Goal: Book appointment/travel/reservation

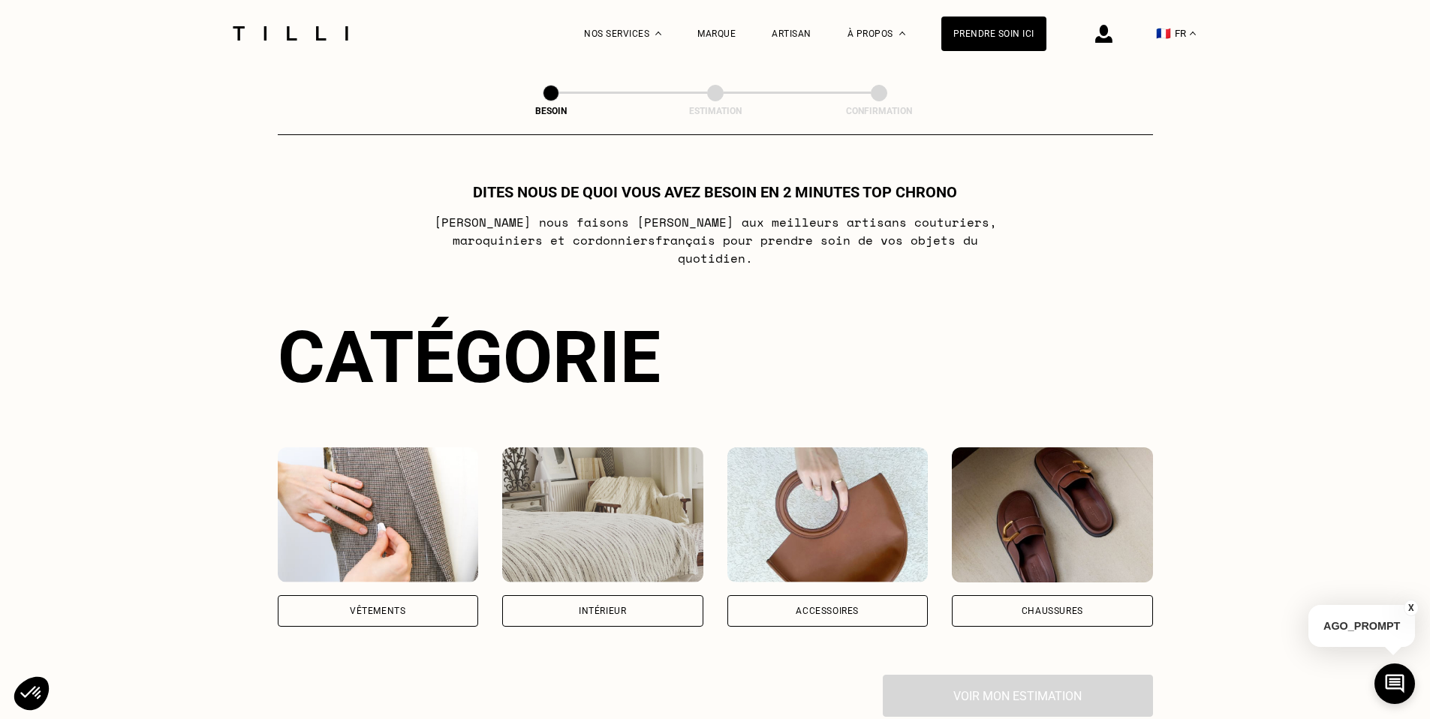
click at [560, 595] on div "Intérieur" at bounding box center [602, 611] width 201 height 32
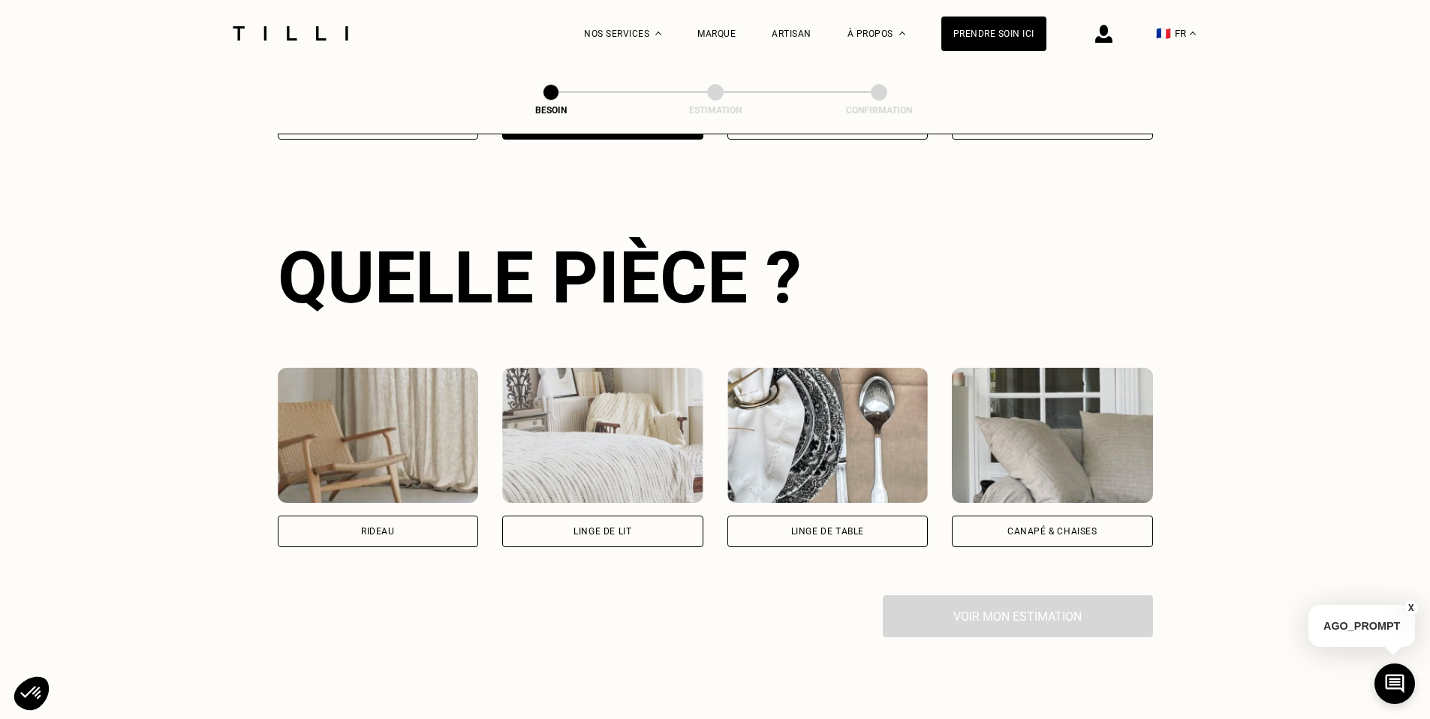
scroll to position [489, 0]
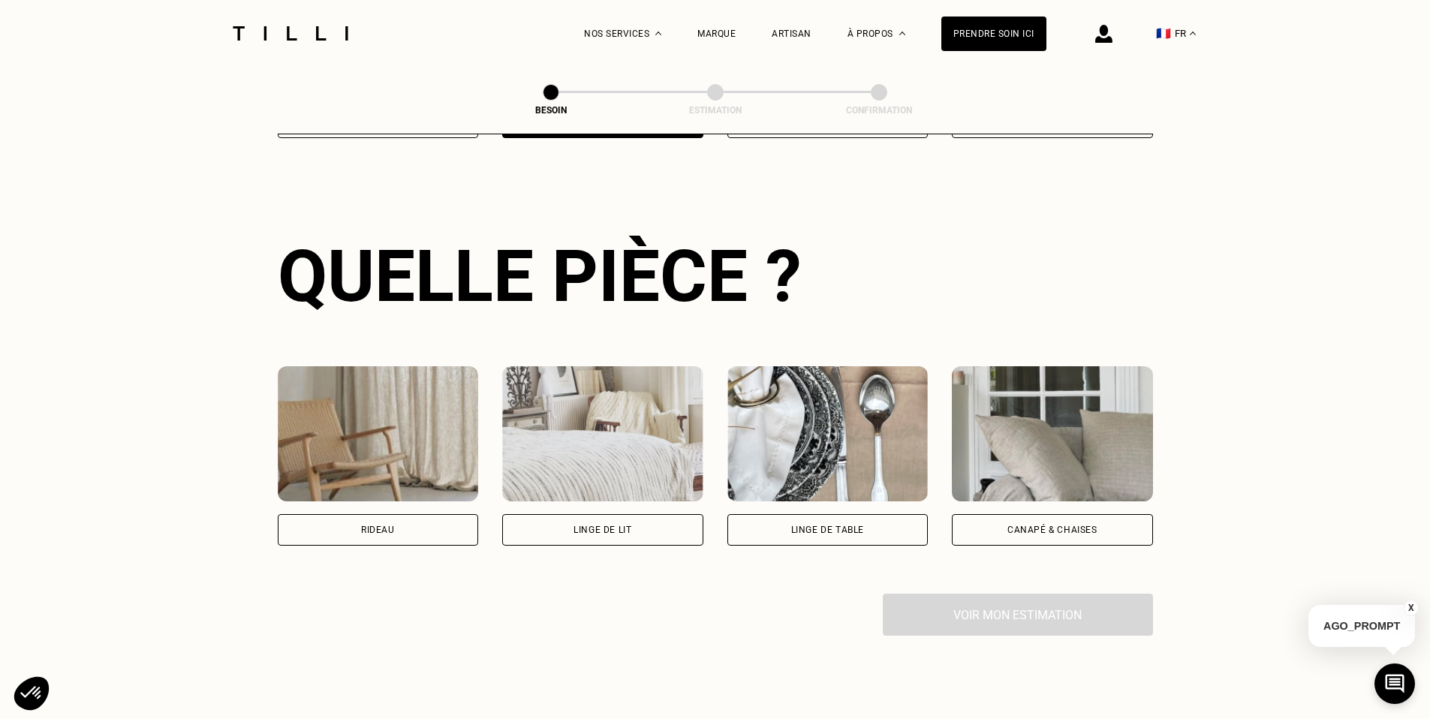
click at [389, 525] on div "Rideau" at bounding box center [378, 529] width 34 height 9
select select "FR"
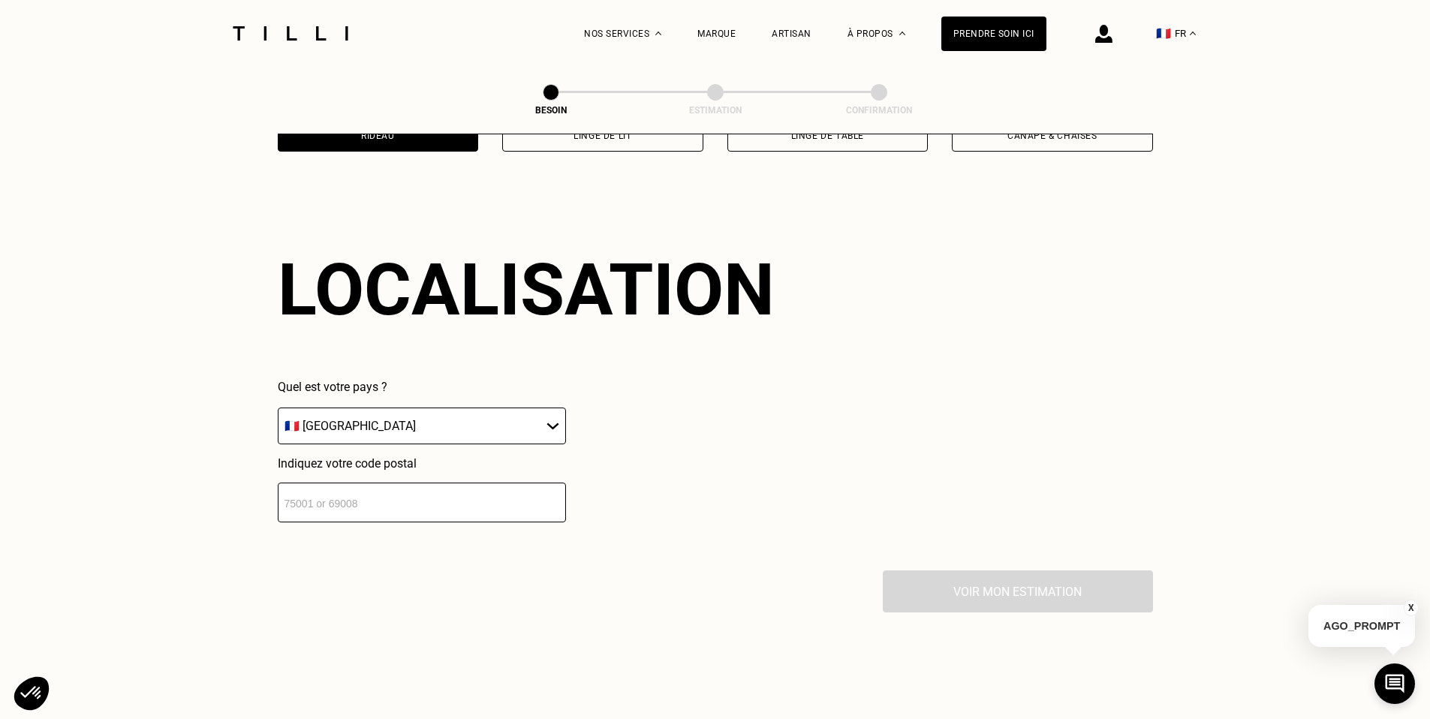
scroll to position [896, 0]
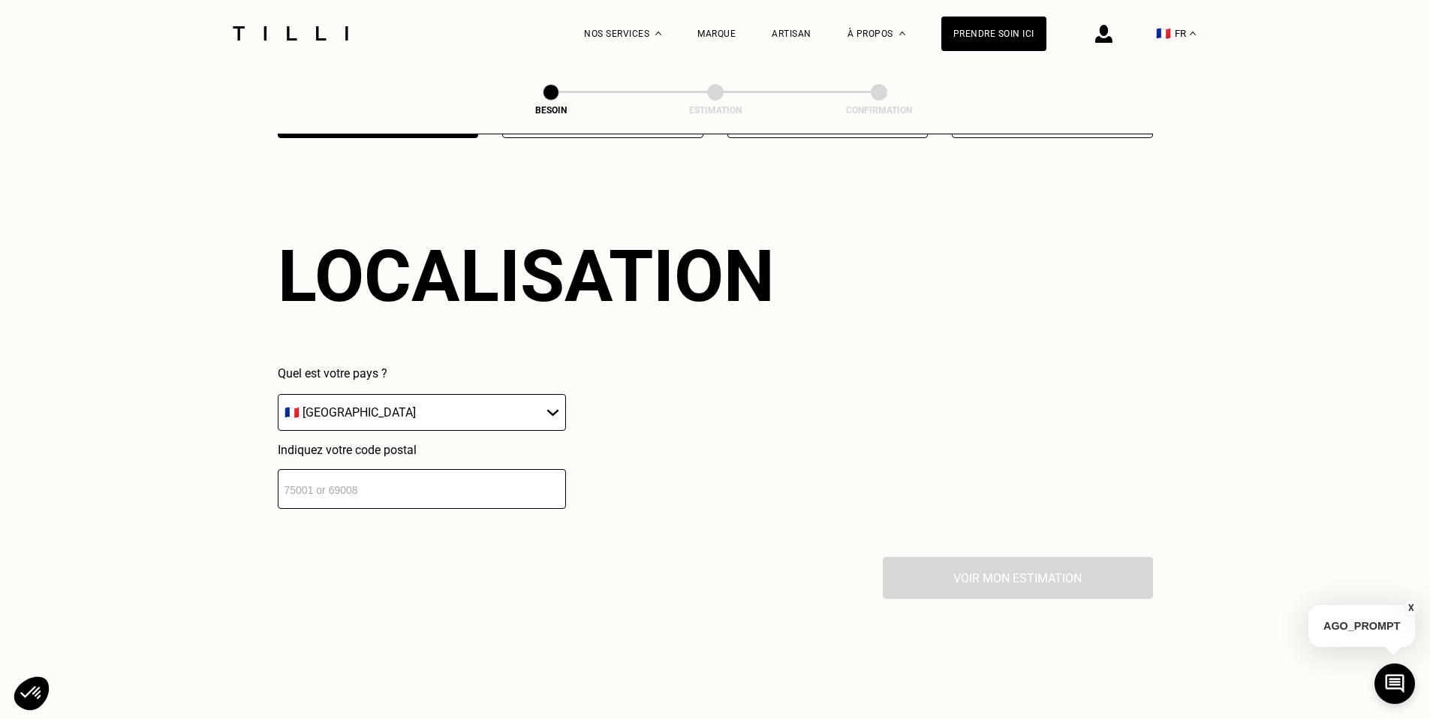
click at [377, 473] on input "number" at bounding box center [422, 489] width 288 height 40
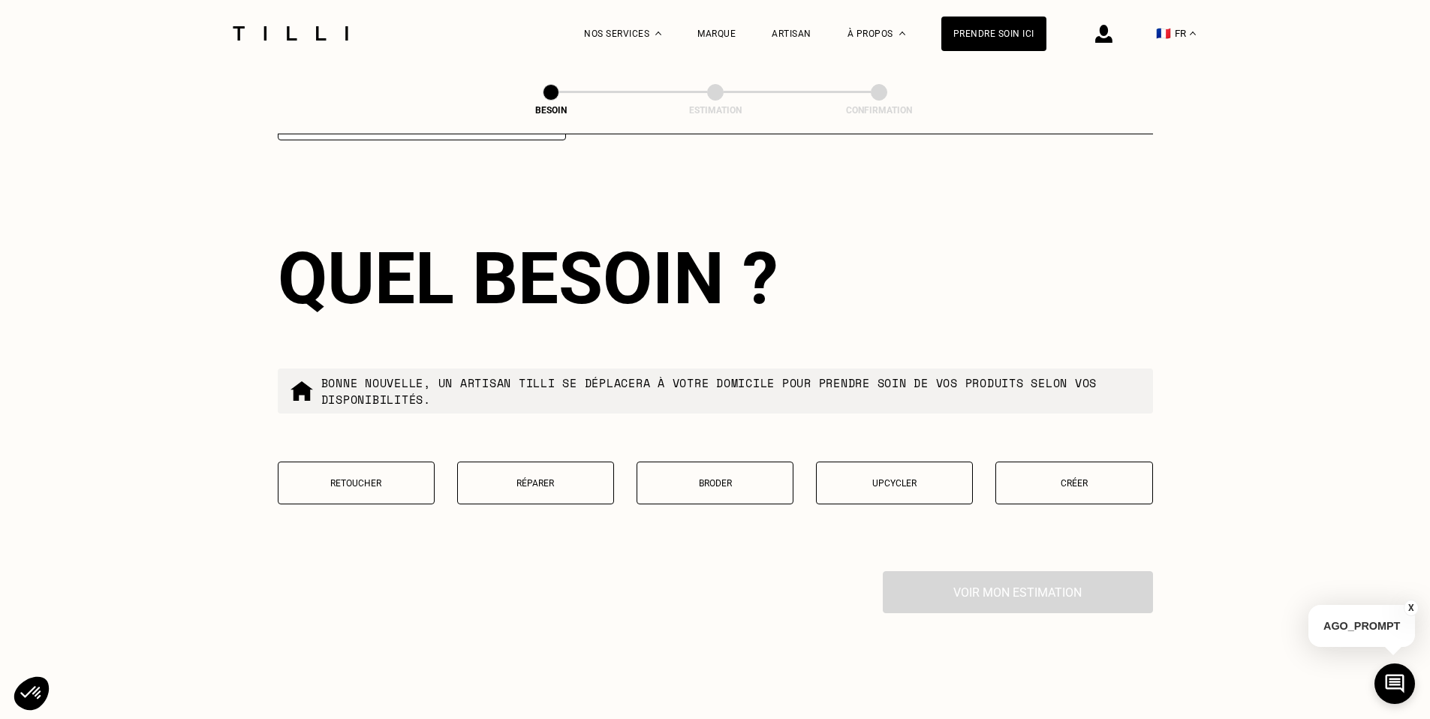
scroll to position [1267, 0]
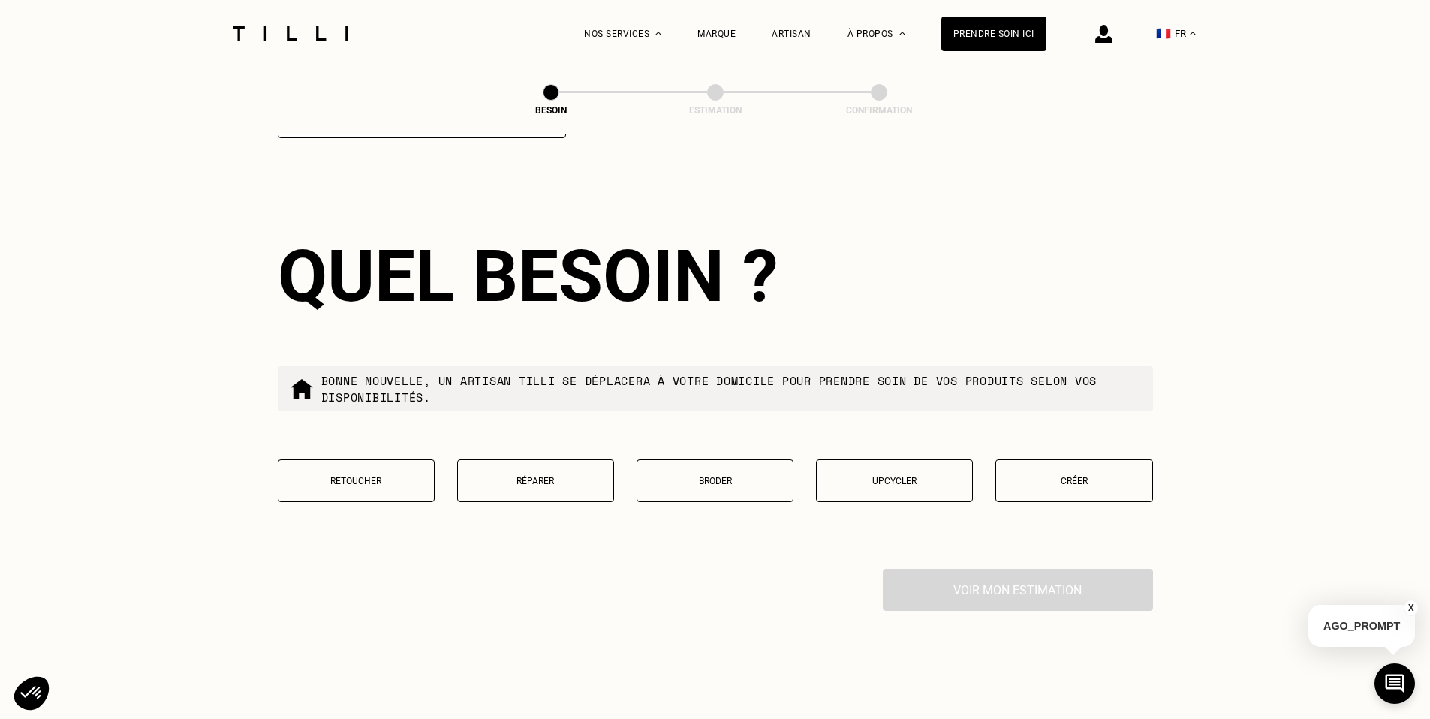
type input "75015"
click at [378, 469] on button "Retoucher" at bounding box center [356, 480] width 157 height 43
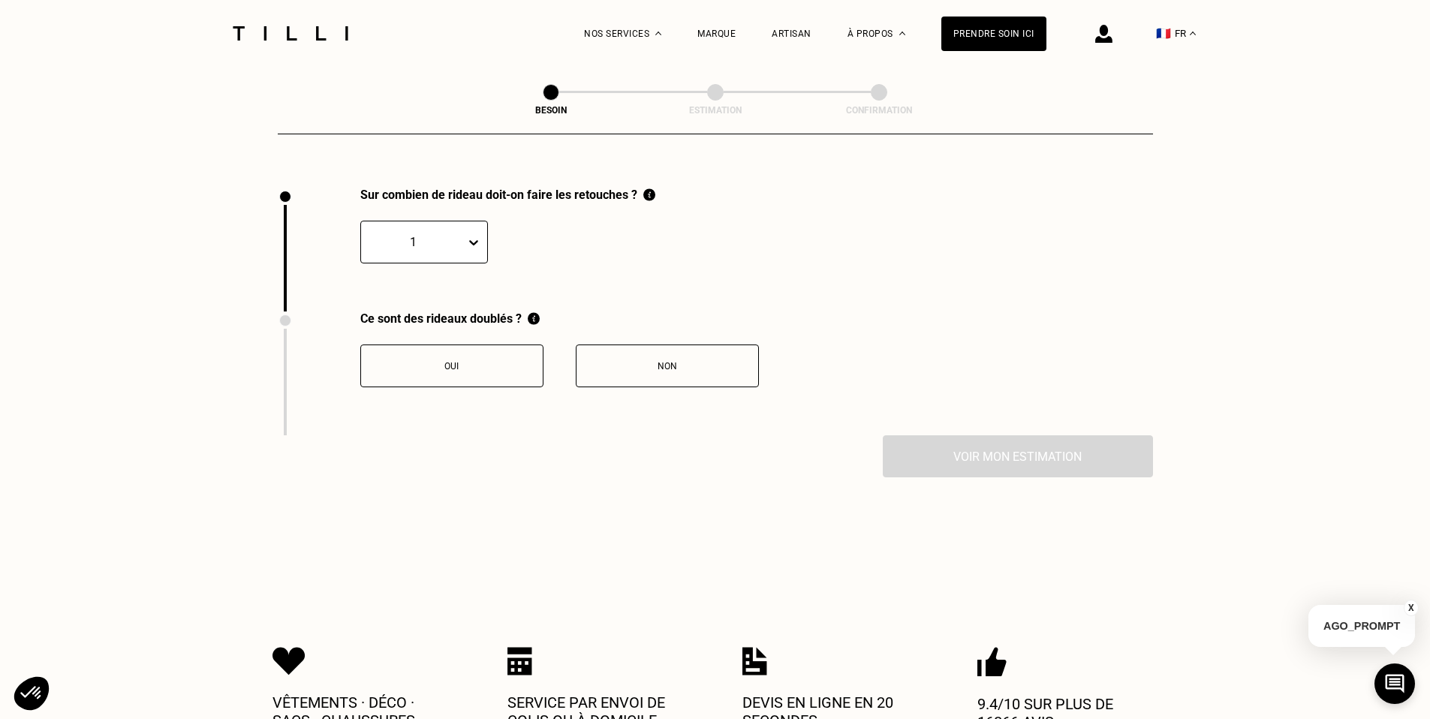
scroll to position [1650, 0]
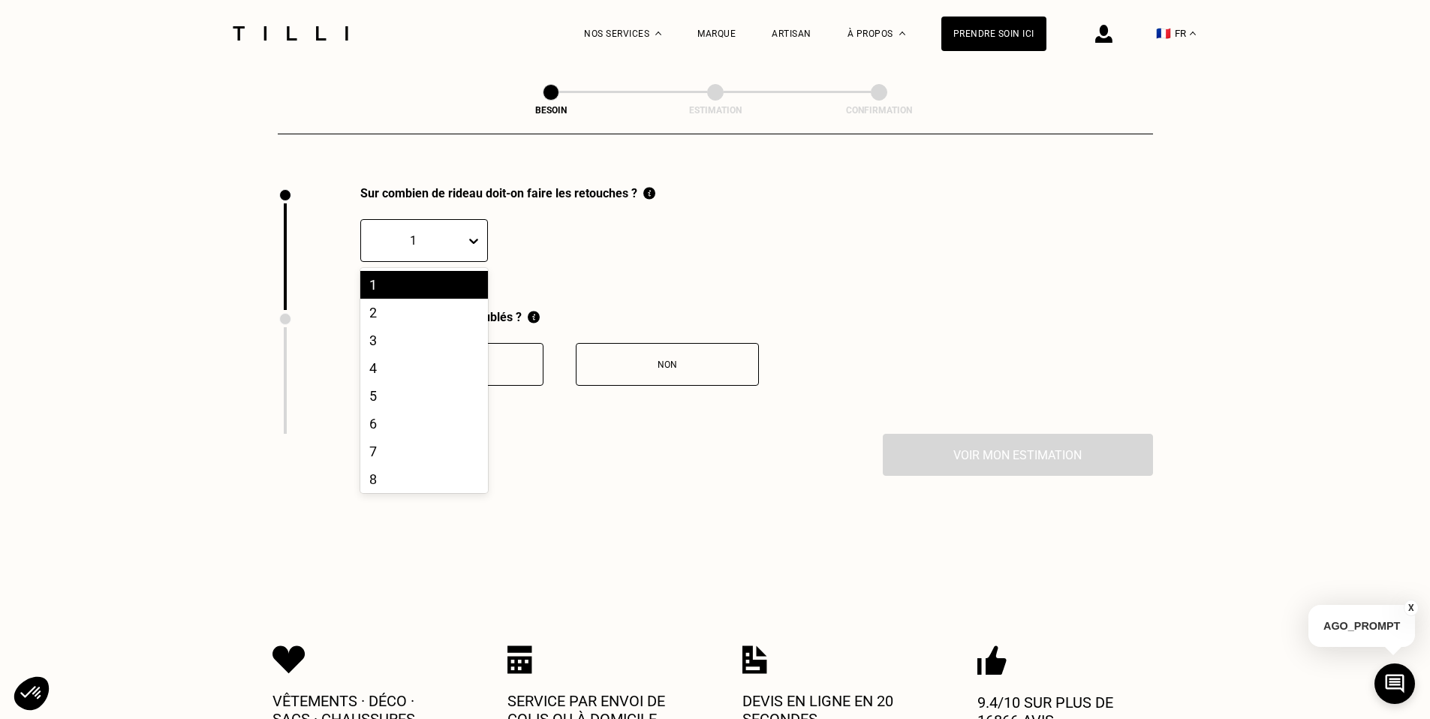
click at [470, 231] on div at bounding box center [476, 240] width 21 height 27
click at [383, 299] on div "2" at bounding box center [424, 313] width 128 height 28
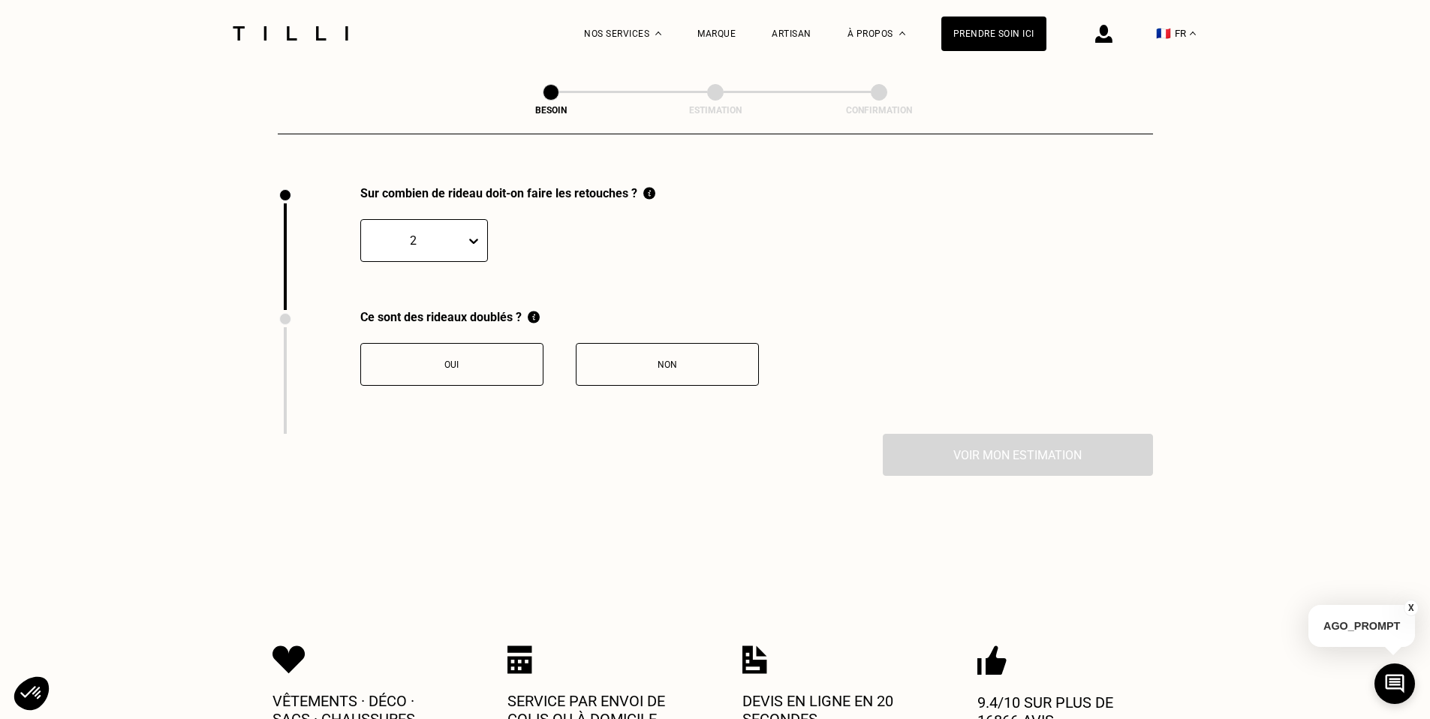
click at [636, 351] on button "Non" at bounding box center [667, 364] width 183 height 43
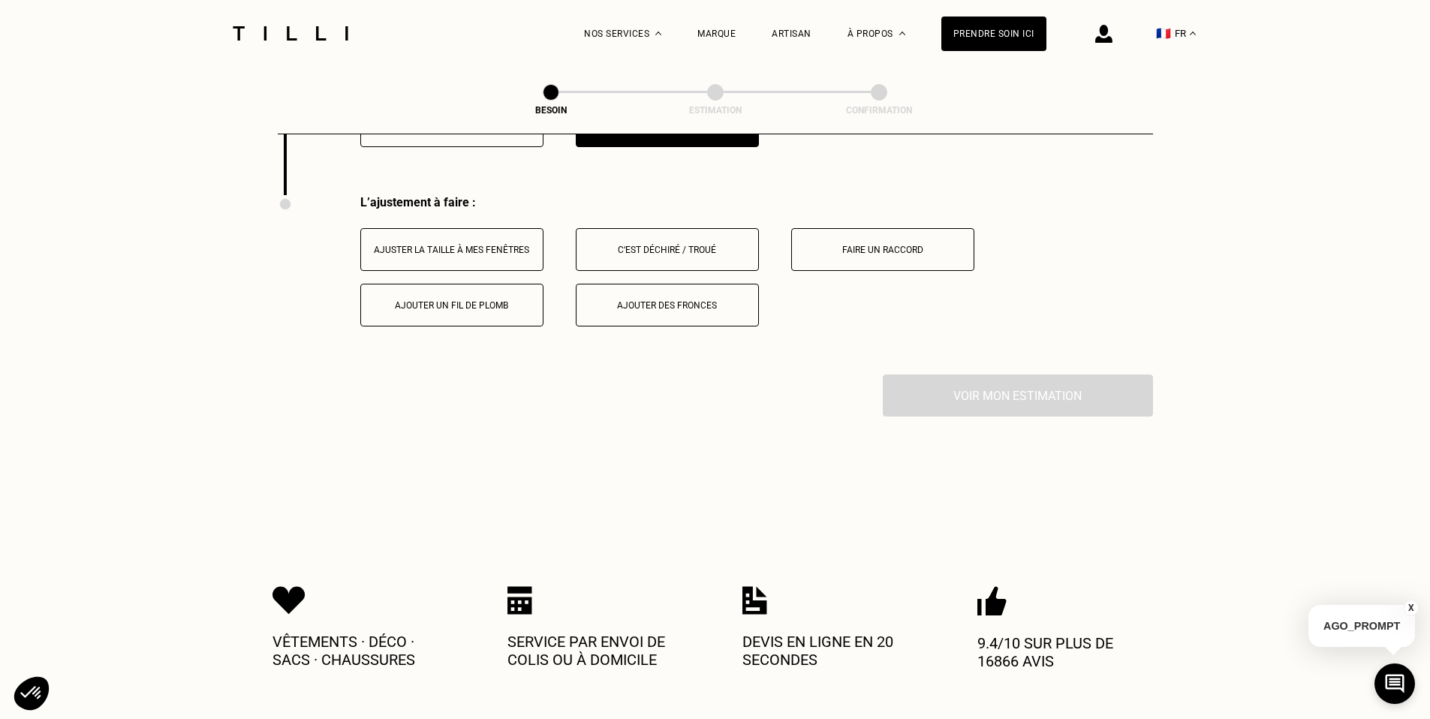
scroll to position [1897, 0]
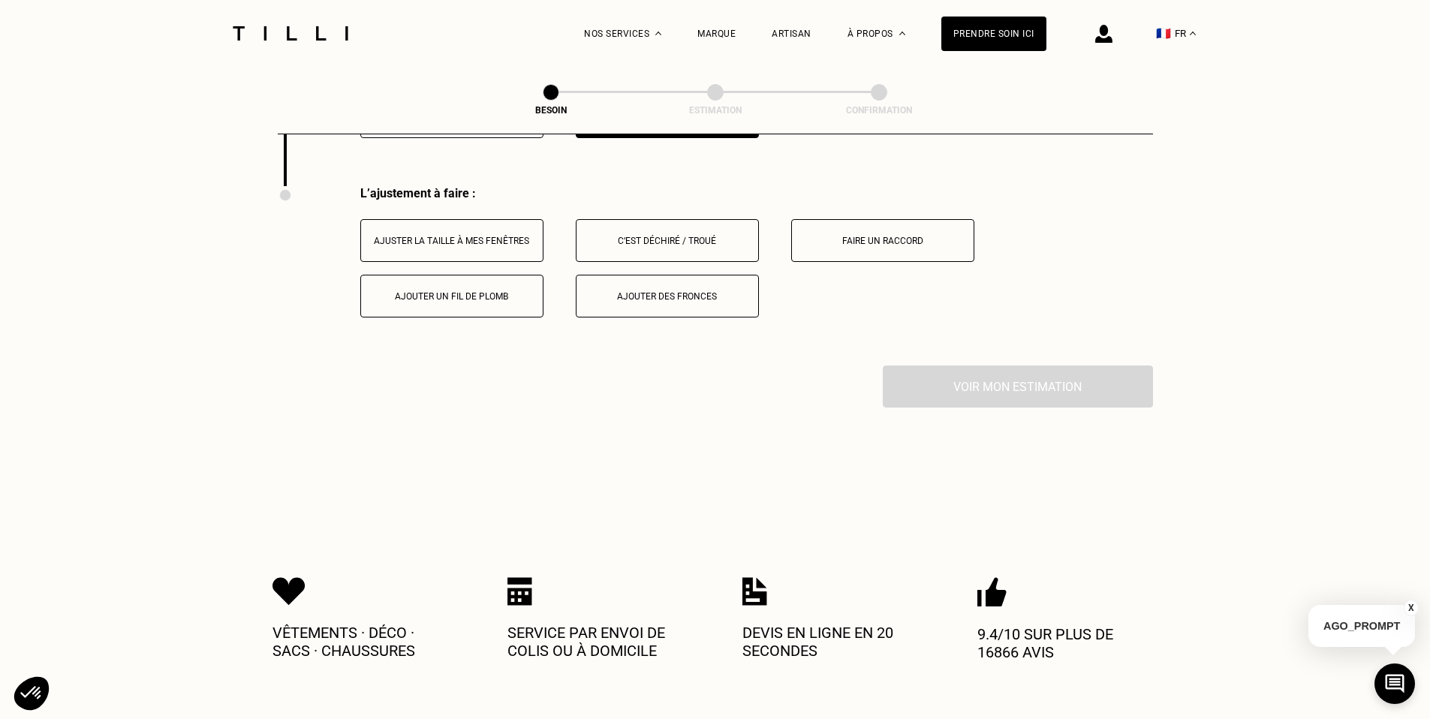
click at [488, 219] on button "Ajuster la taille à mes fenêtres" at bounding box center [451, 240] width 183 height 43
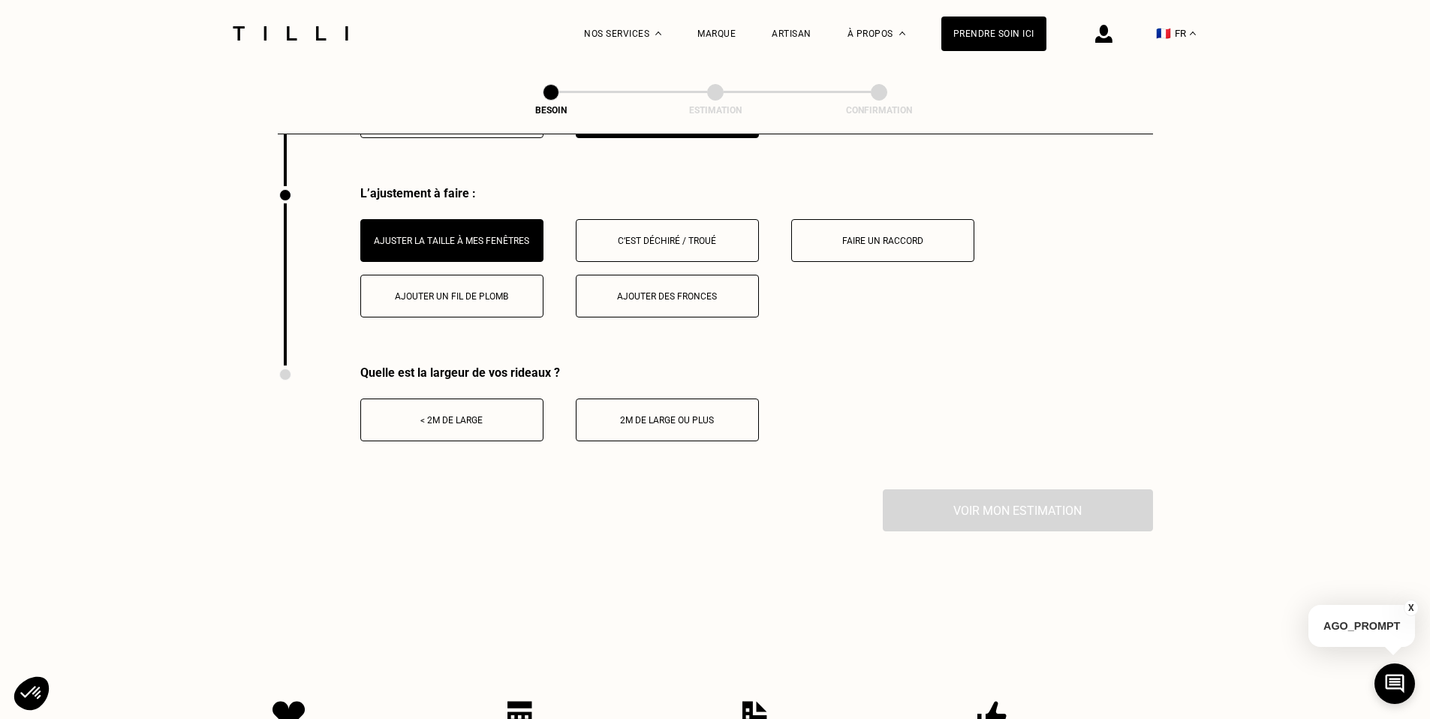
click at [654, 408] on button "2m de large ou plus" at bounding box center [667, 420] width 183 height 43
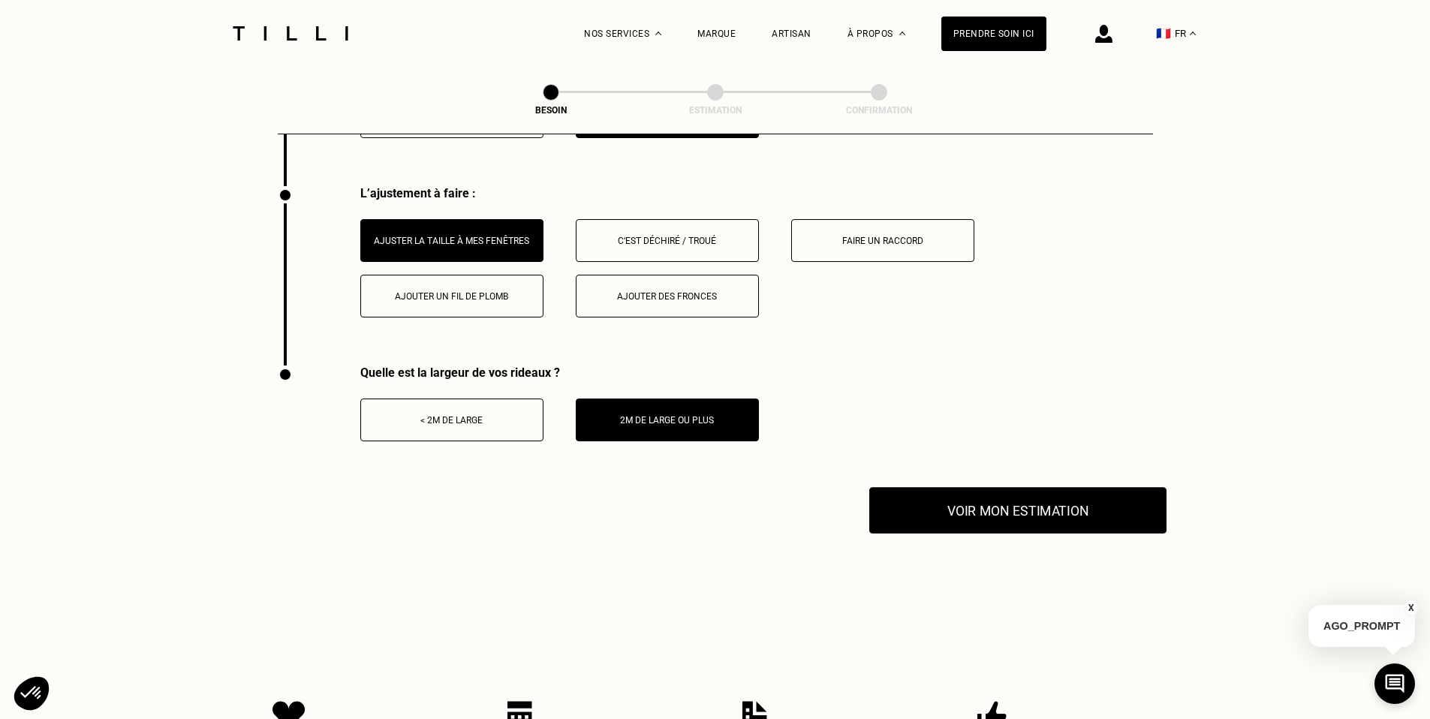
click at [1088, 503] on button "Voir mon estimation" at bounding box center [1017, 510] width 297 height 47
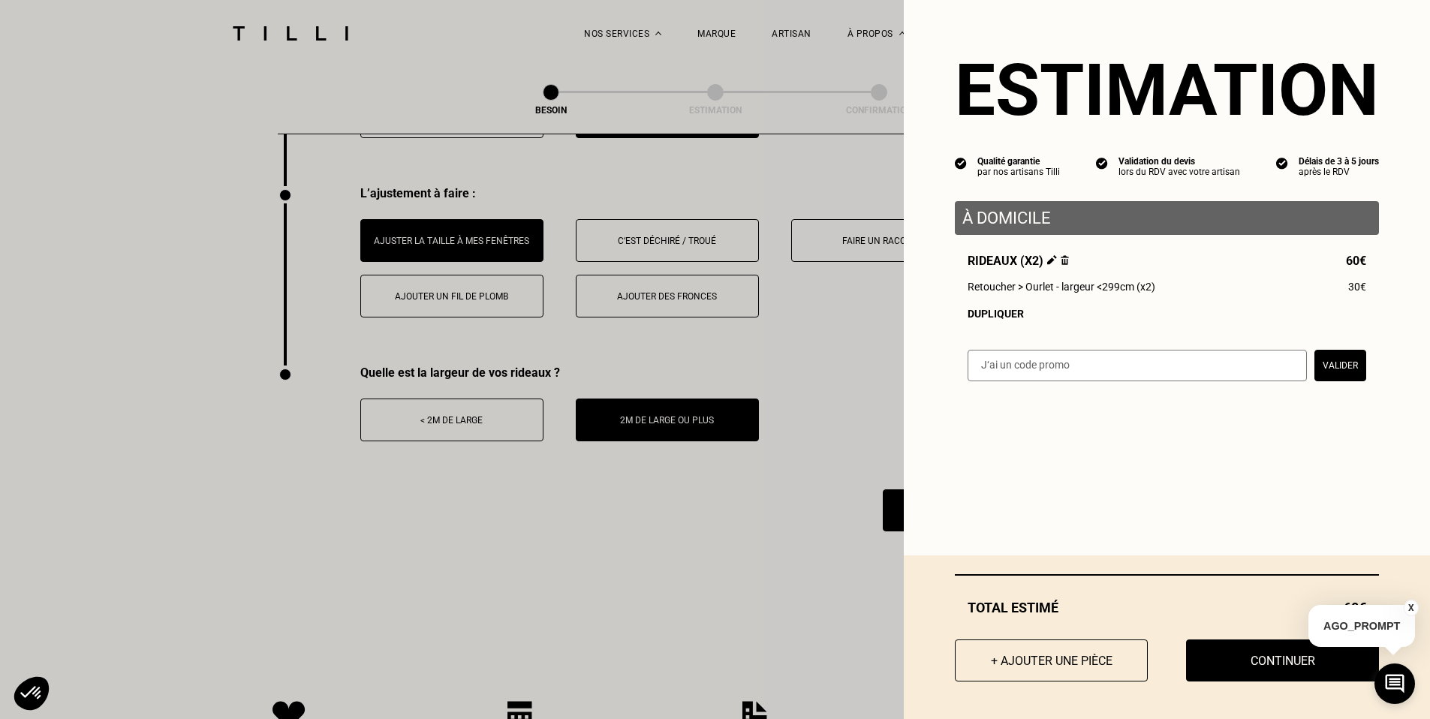
click at [1274, 660] on button "Continuer" at bounding box center [1282, 660] width 193 height 42
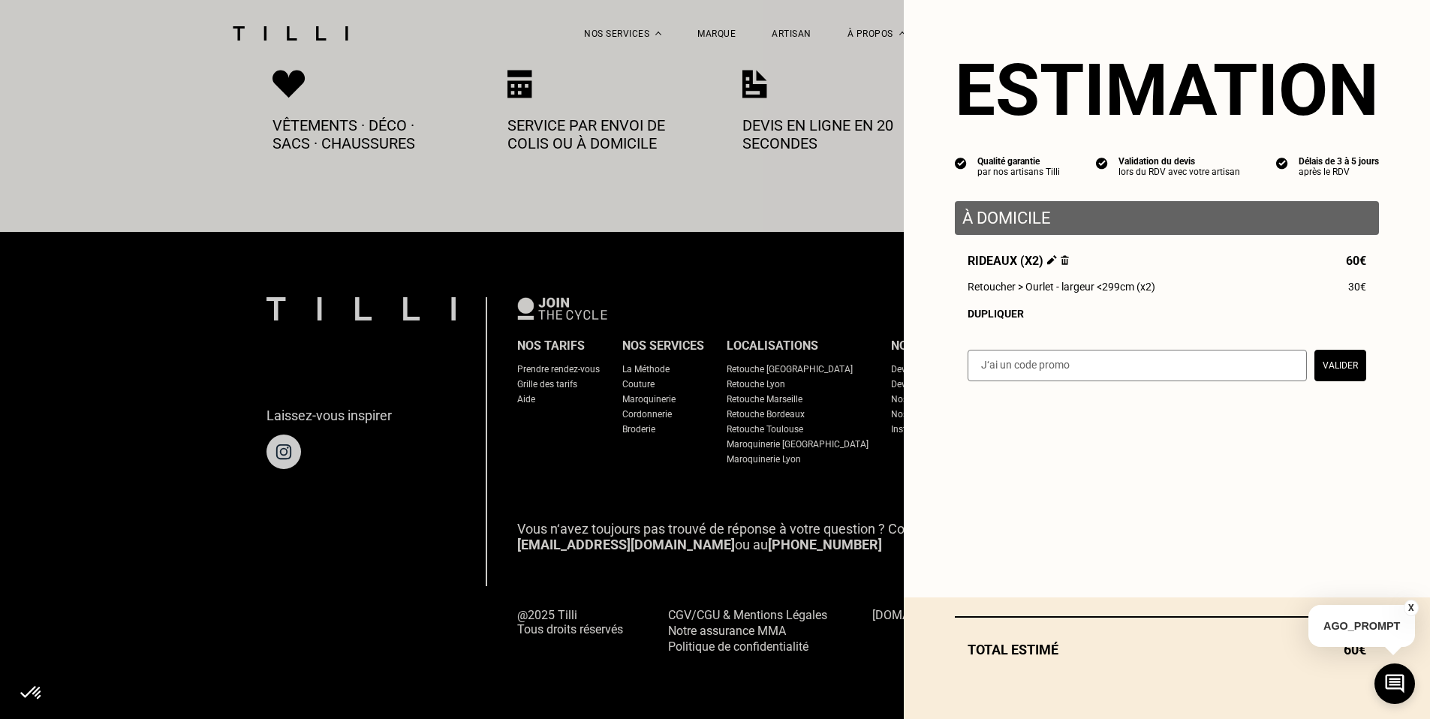
scroll to position [799, 0]
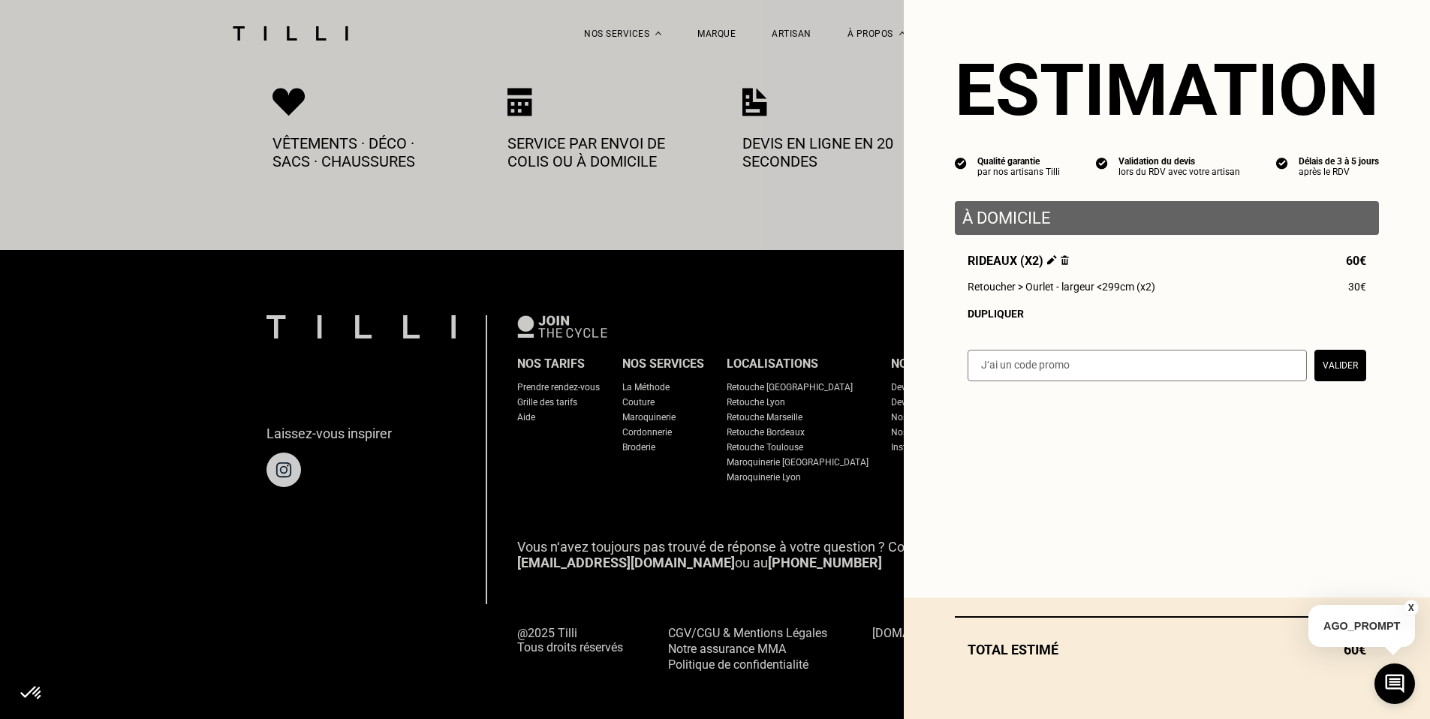
select select "FR"
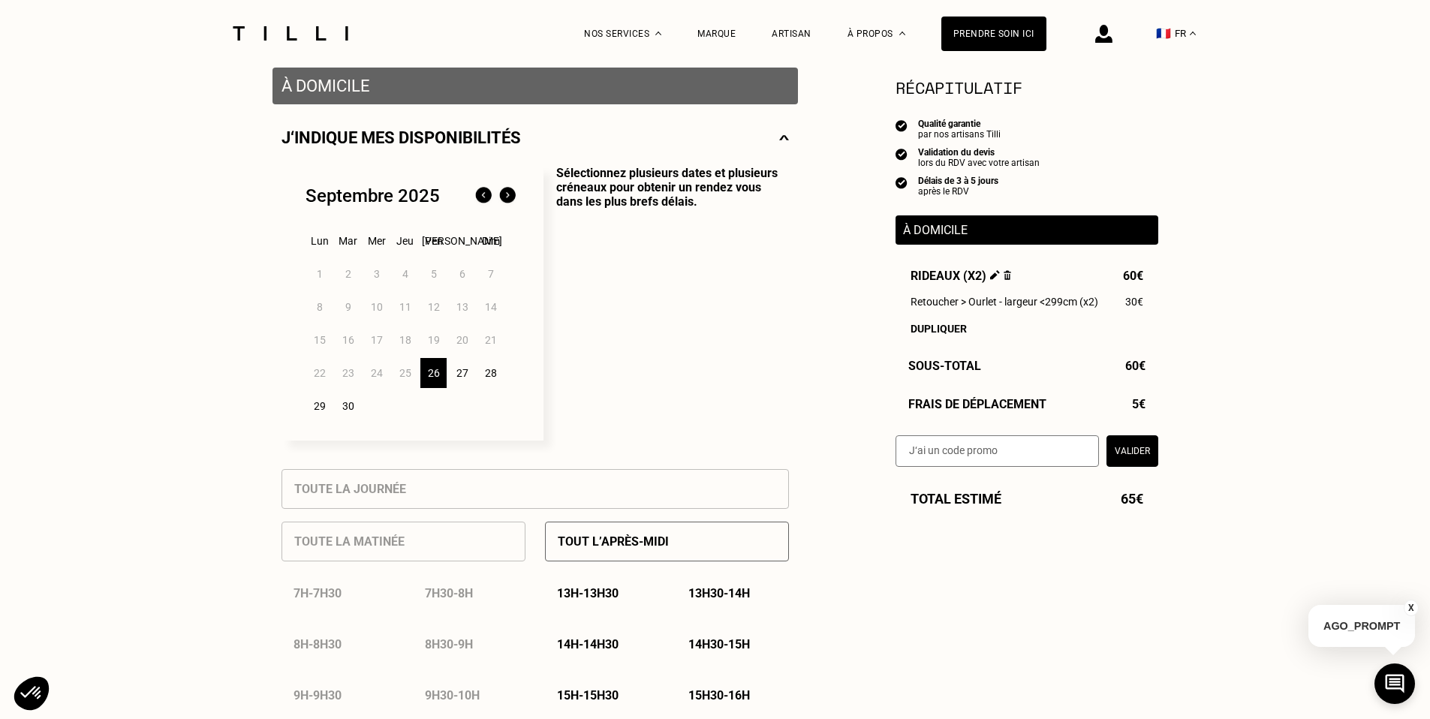
scroll to position [272, 0]
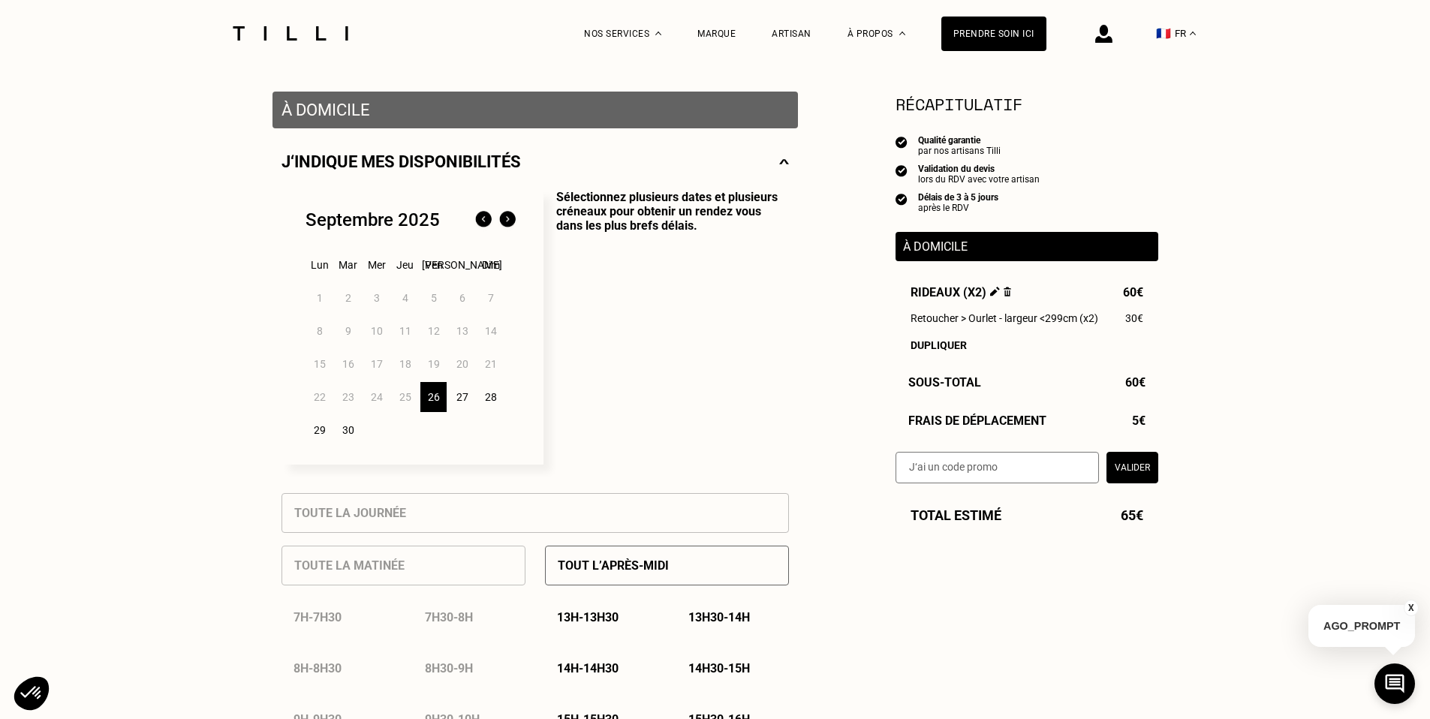
click at [508, 218] on img at bounding box center [507, 220] width 24 height 24
click at [376, 330] on div "8" at bounding box center [376, 331] width 26 height 30
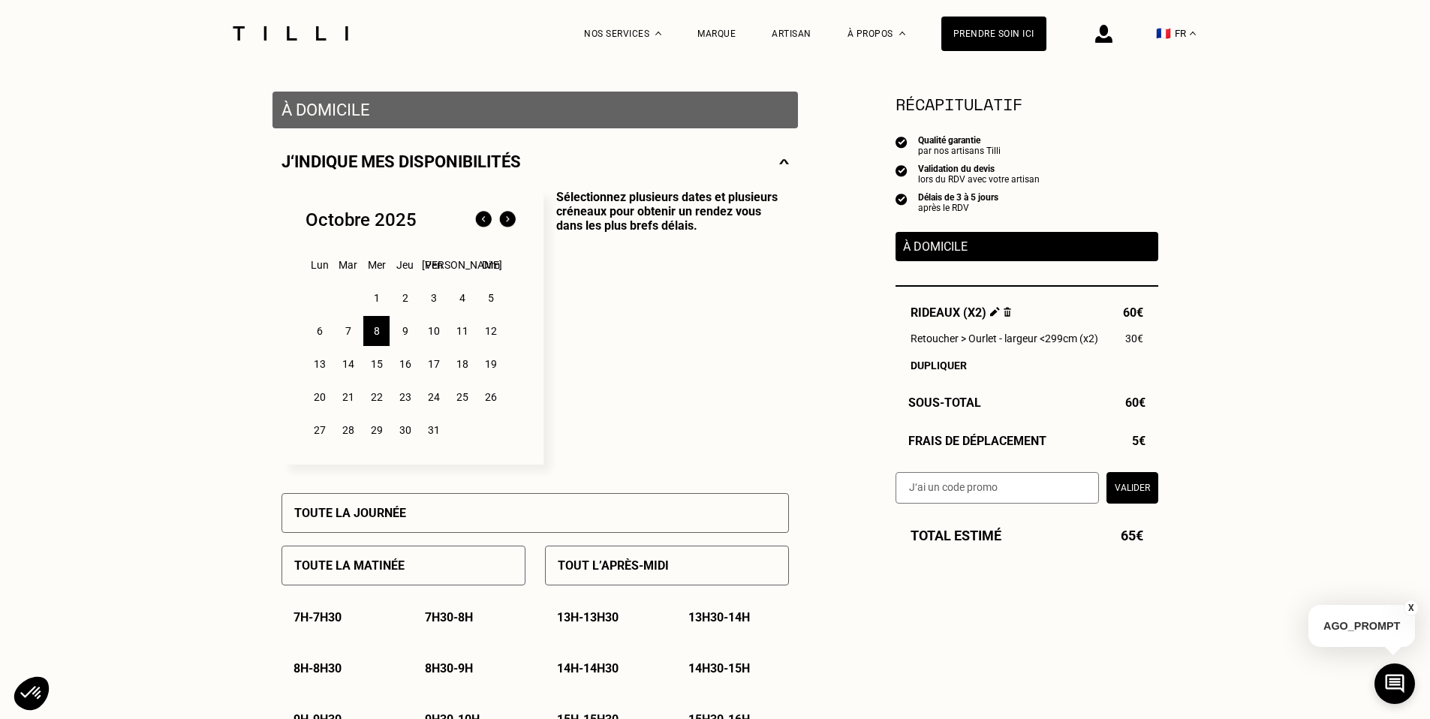
click at [436, 329] on div "10" at bounding box center [433, 331] width 26 height 30
click at [379, 328] on div "8" at bounding box center [376, 331] width 26 height 30
click at [403, 513] on p "Toute la journée" at bounding box center [350, 513] width 112 height 14
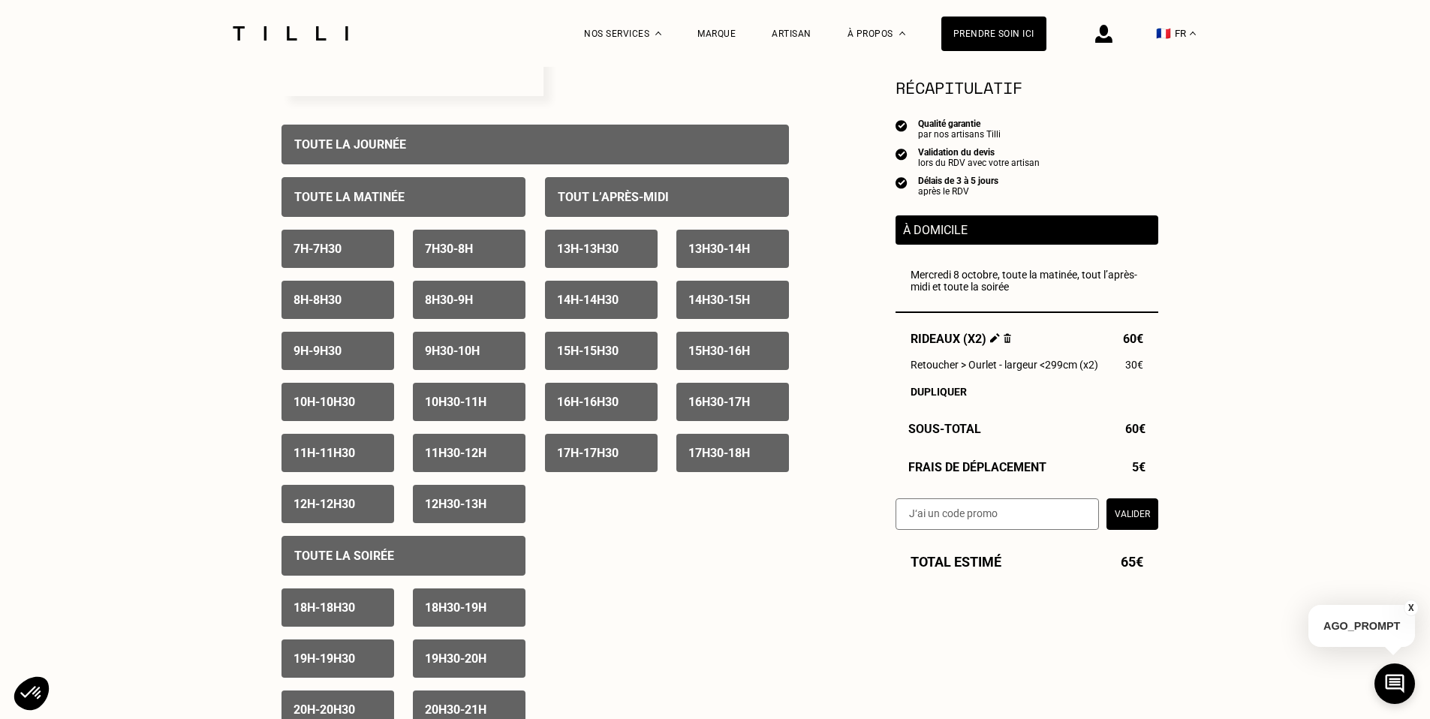
scroll to position [631, 0]
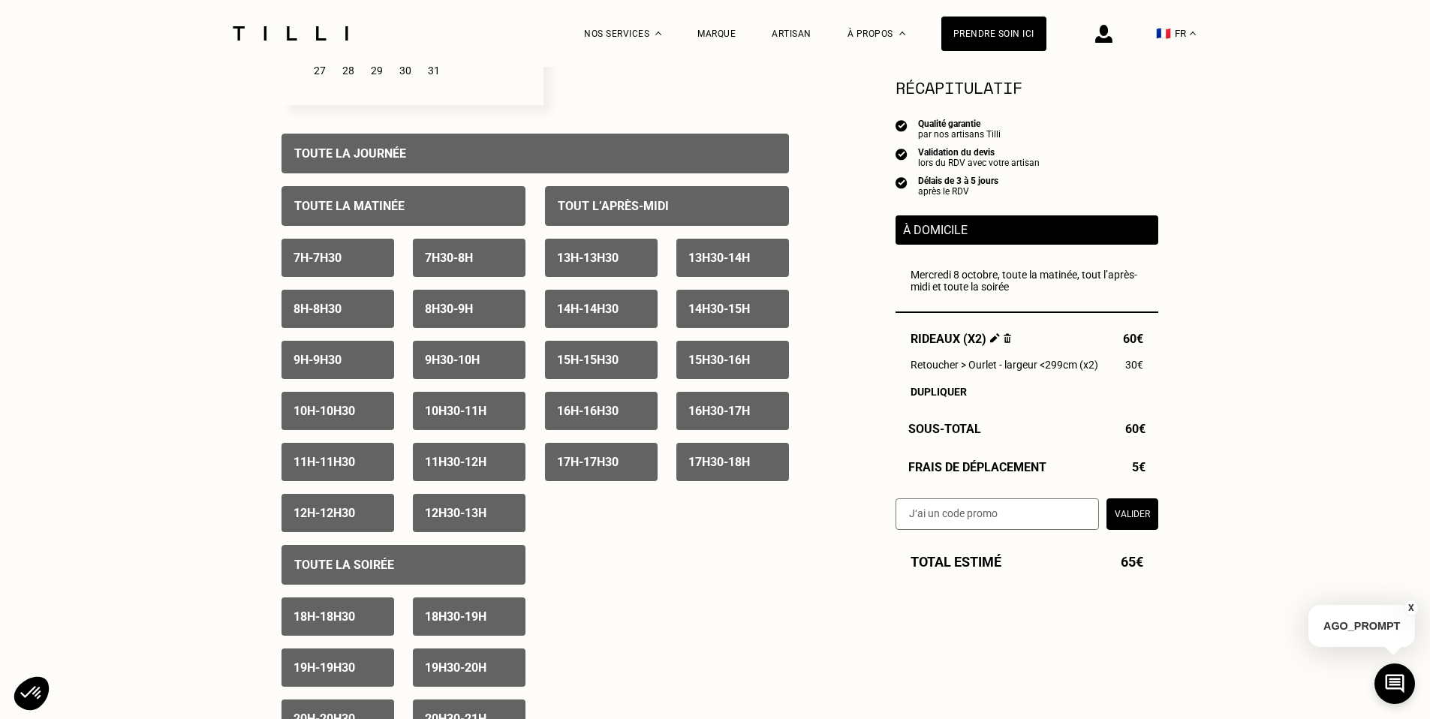
click at [444, 551] on div "Toute la soirée" at bounding box center [403, 565] width 244 height 40
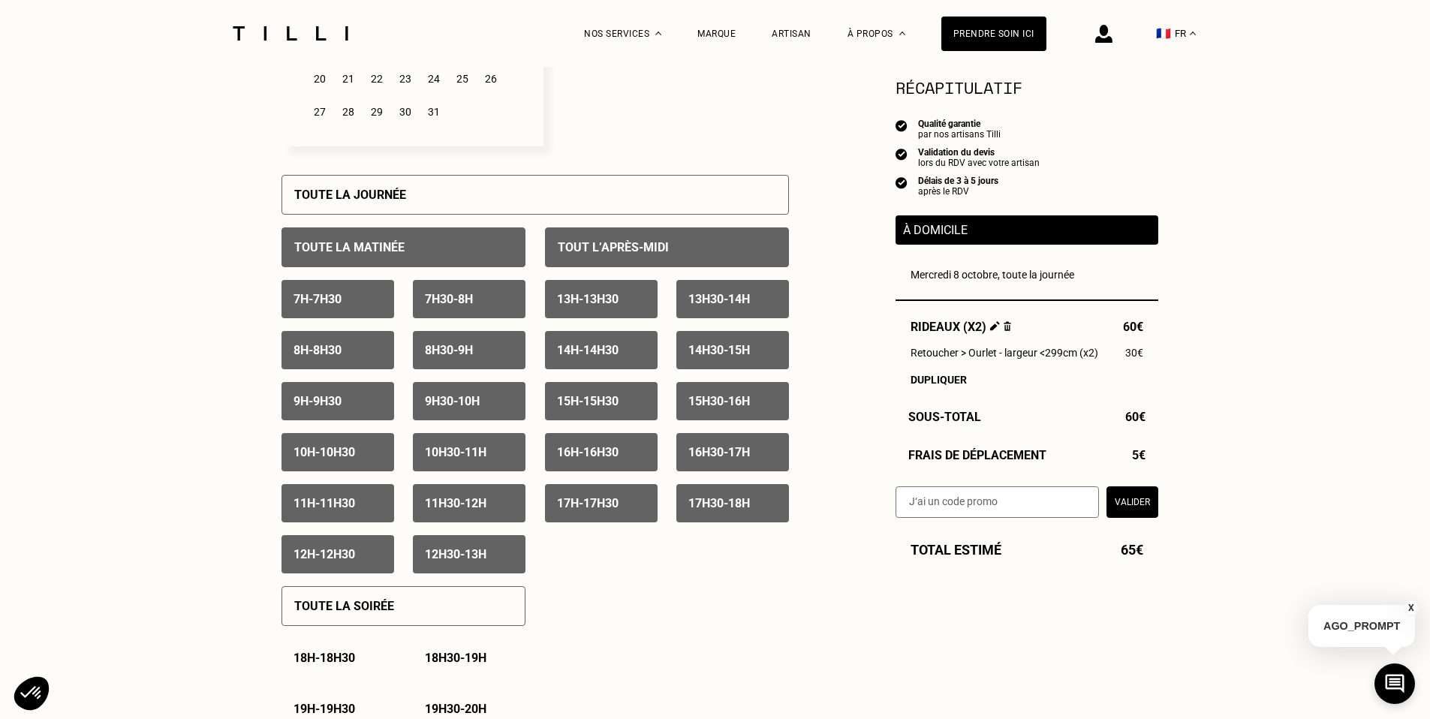
scroll to position [586, 0]
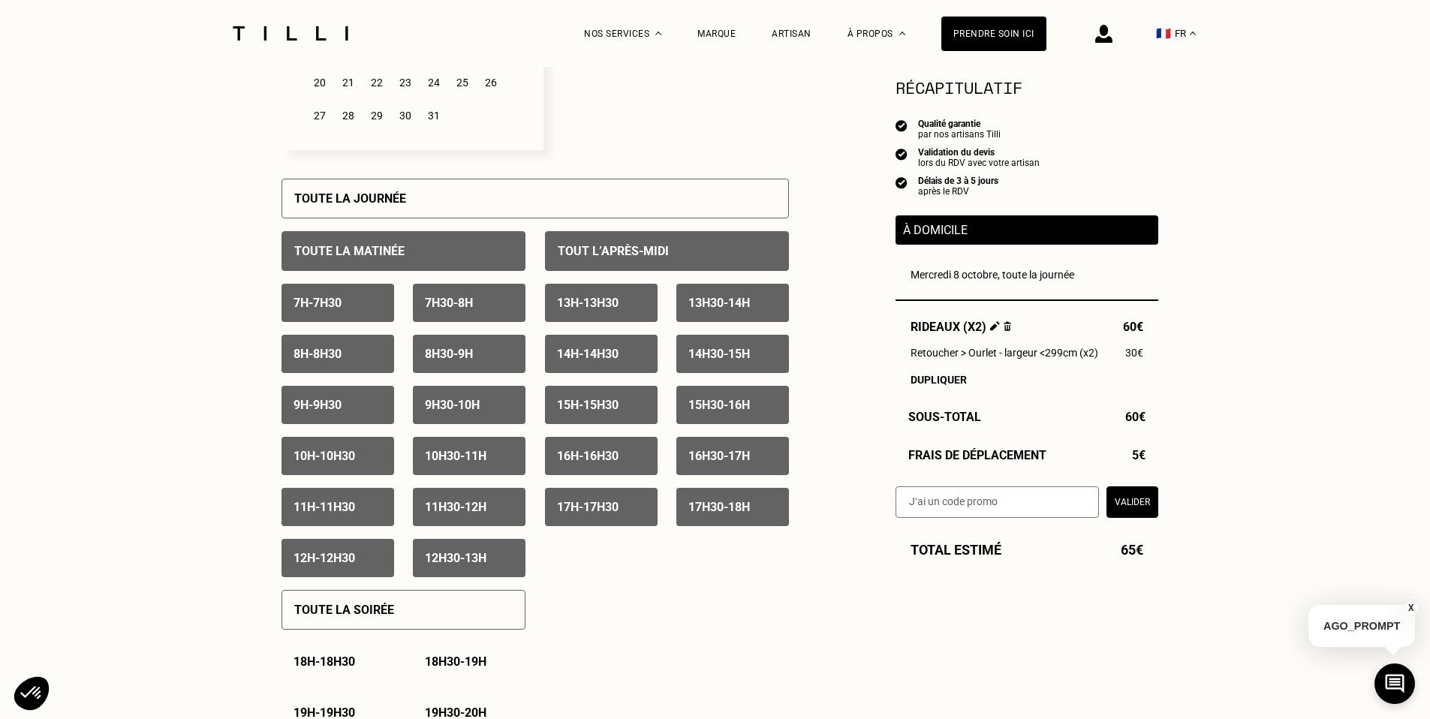
click at [363, 299] on div "7h - 7h30" at bounding box center [337, 303] width 113 height 38
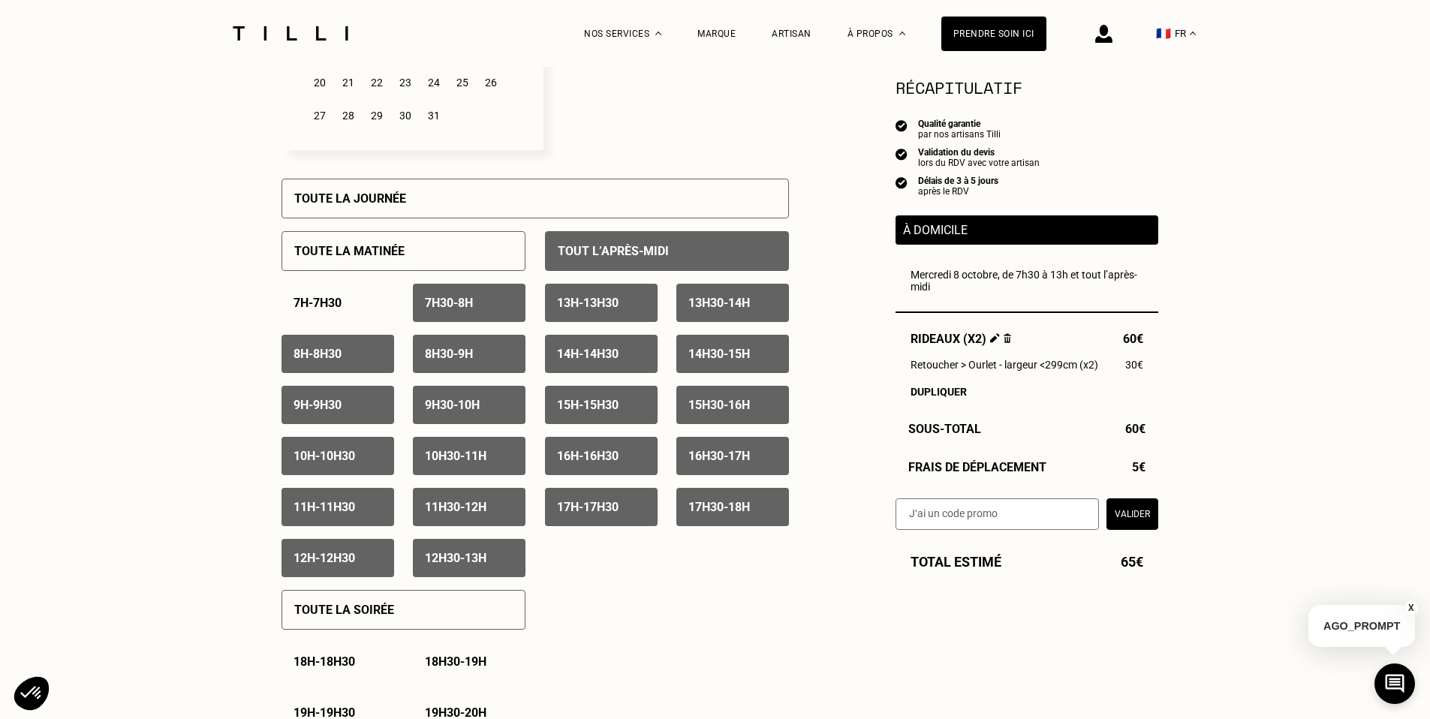
click at [356, 355] on div "8h - 8h30" at bounding box center [337, 354] width 113 height 38
click at [470, 301] on p "7h30 - 8h" at bounding box center [449, 303] width 48 height 14
click at [468, 347] on p "8h30 - 9h" at bounding box center [449, 354] width 48 height 14
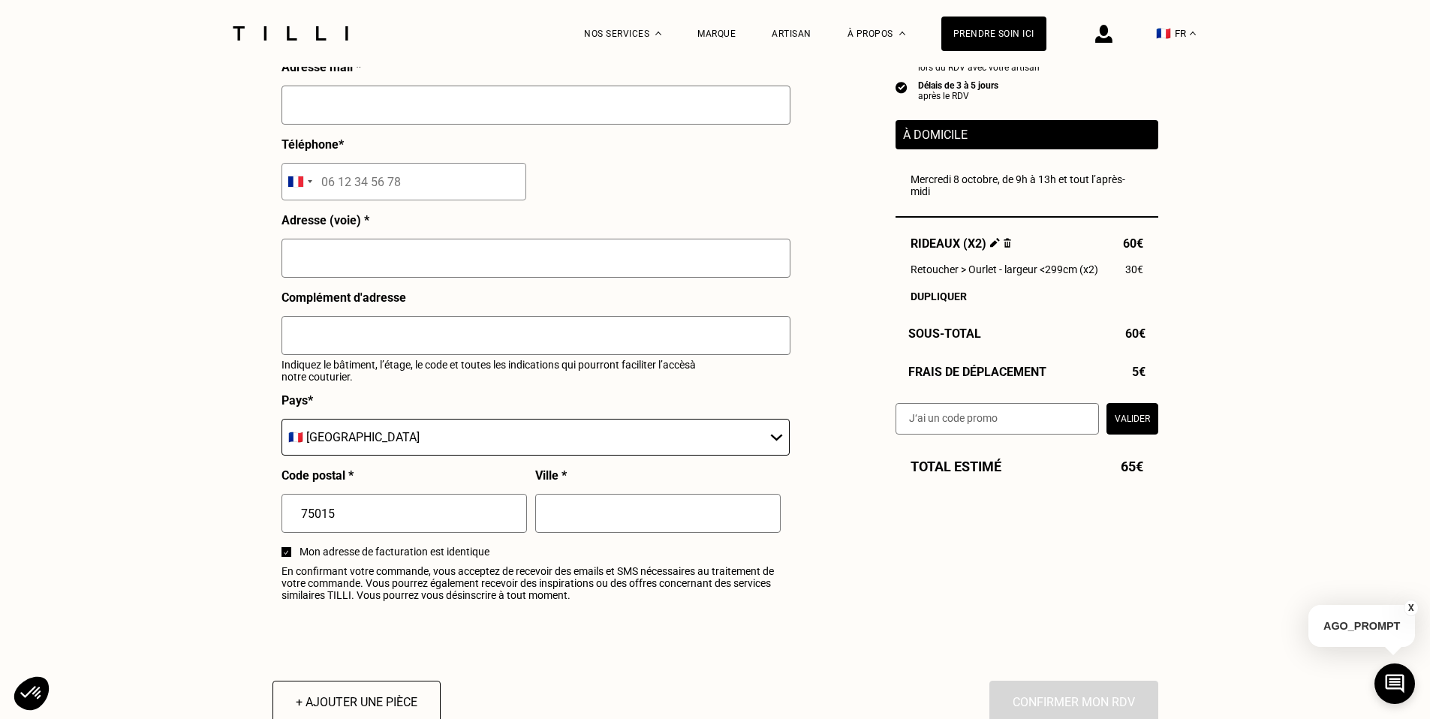
scroll to position [1261, 0]
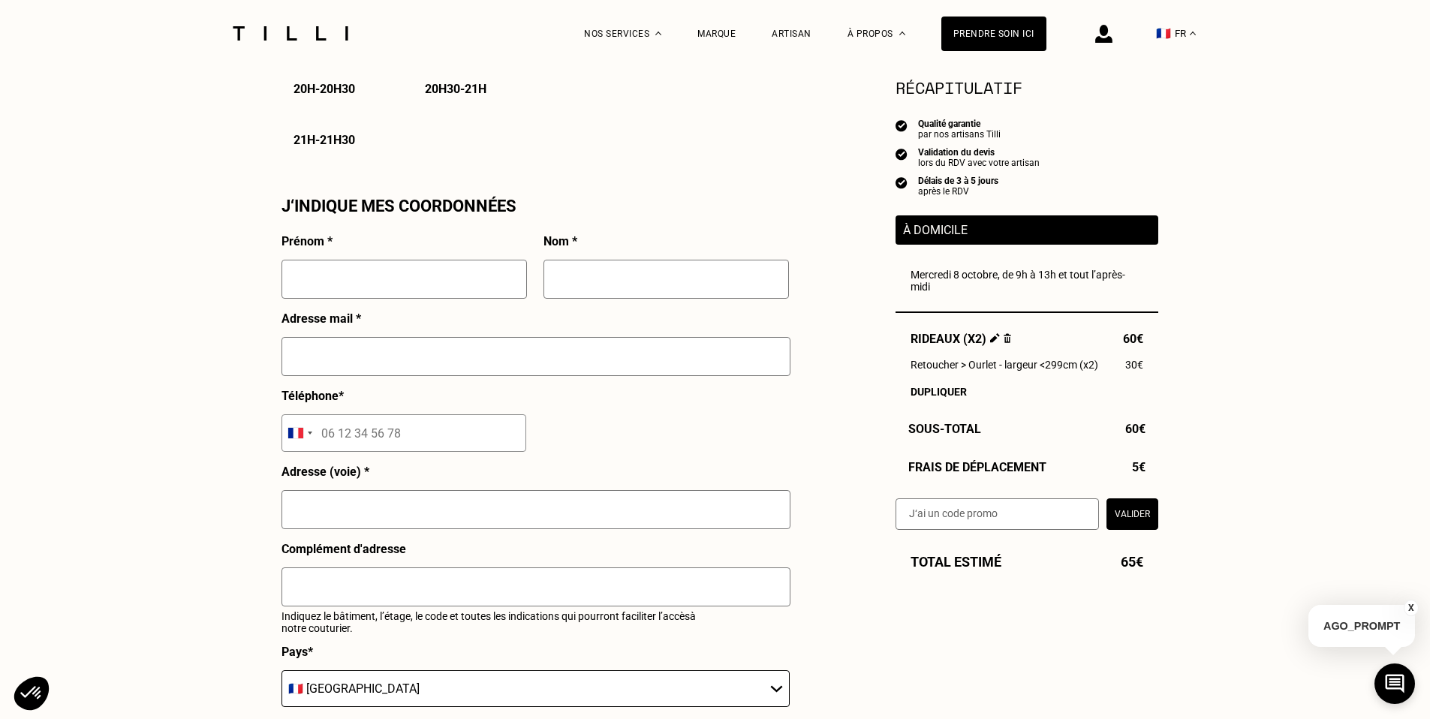
click at [320, 269] on input "text" at bounding box center [403, 279] width 245 height 39
type input "[PERSON_NAME]"
click at [633, 266] on input "text" at bounding box center [665, 279] width 245 height 39
type input "[PERSON_NAME]"
click at [552, 355] on input "text" at bounding box center [535, 356] width 509 height 39
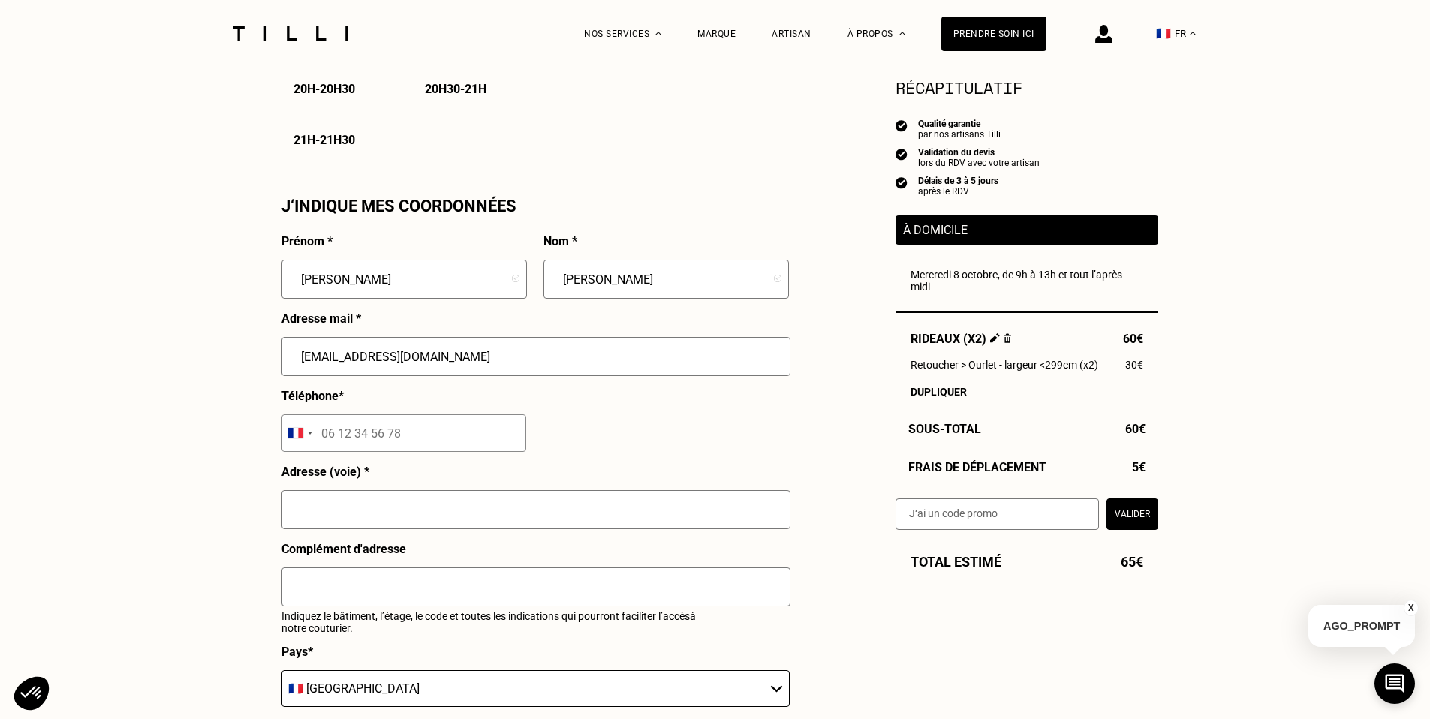
type input "[EMAIL_ADDRESS][DOMAIN_NAME]"
drag, startPoint x: 470, startPoint y: 446, endPoint x: 498, endPoint y: 421, distance: 37.8
click at [470, 446] on input "tel" at bounding box center [403, 433] width 245 height 38
type input "06 60 36 50 46"
click at [467, 508] on input "text" at bounding box center [535, 509] width 509 height 39
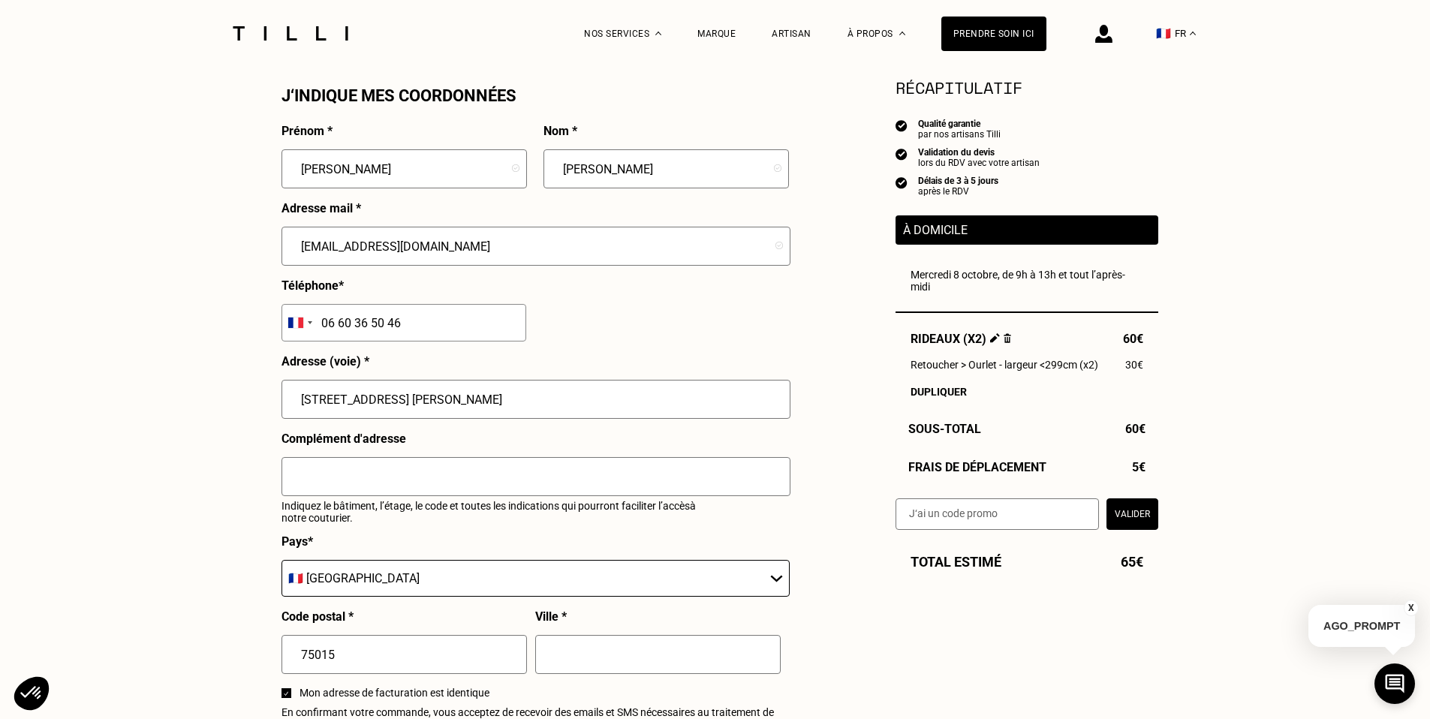
scroll to position [1457, 0]
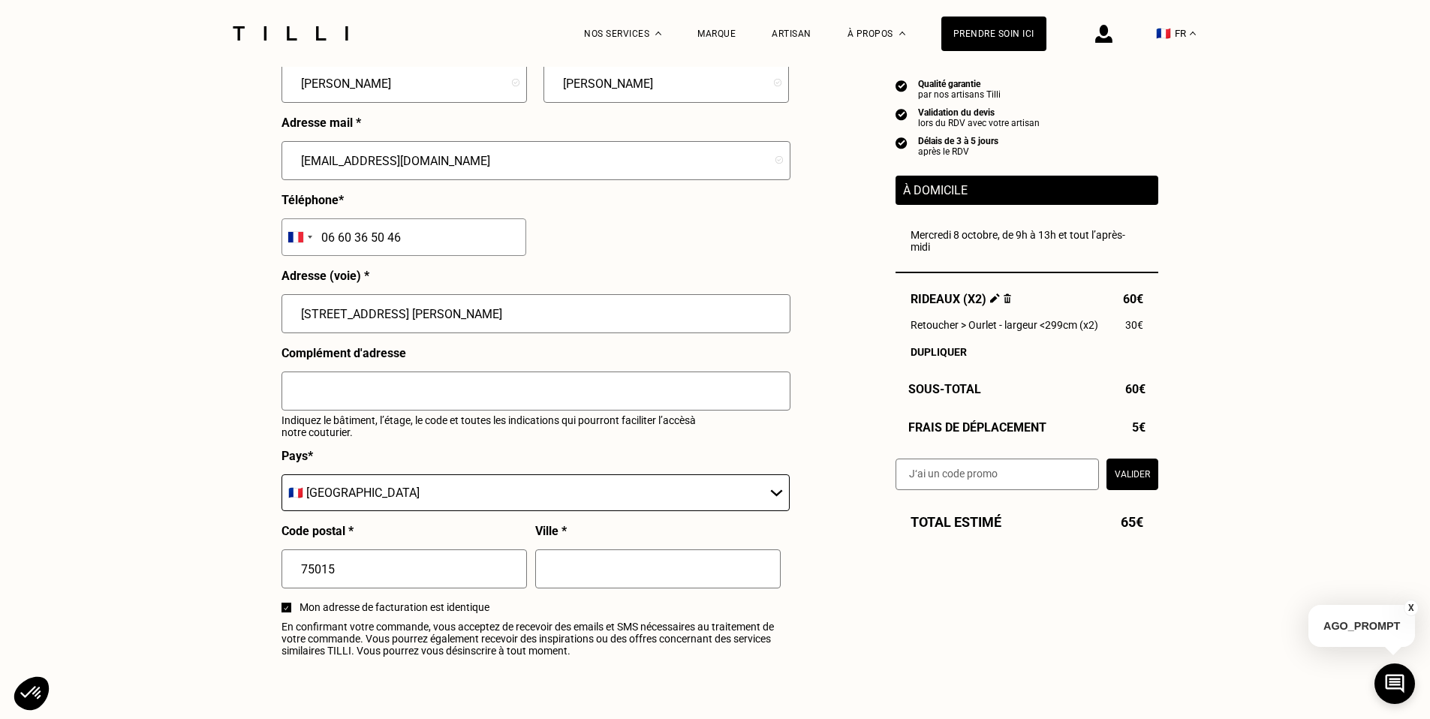
type input "[STREET_ADDRESS] [PERSON_NAME]"
click at [378, 379] on input "text" at bounding box center [535, 391] width 509 height 39
type input "hall 4"
drag, startPoint x: 600, startPoint y: 569, endPoint x: 616, endPoint y: 552, distance: 23.4
click at [600, 569] on input "text" at bounding box center [657, 568] width 245 height 39
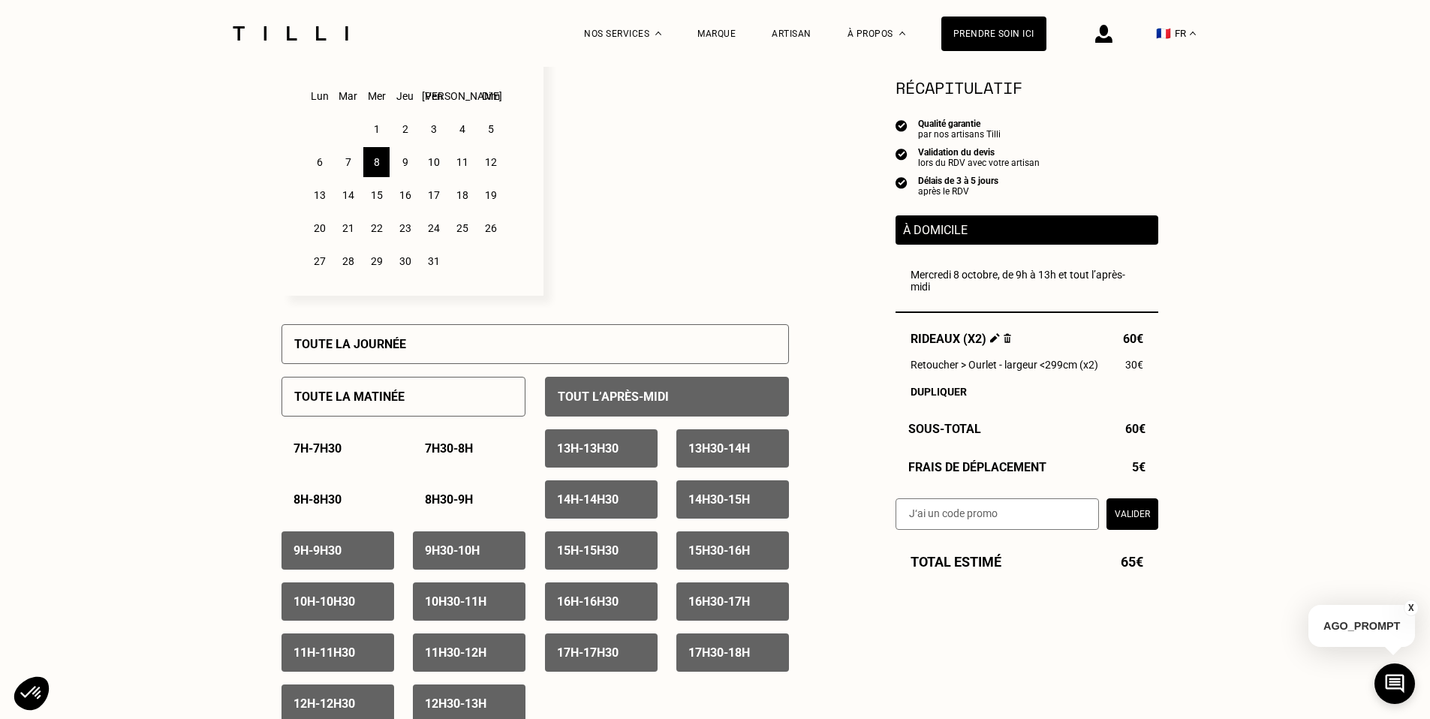
scroll to position [431, 0]
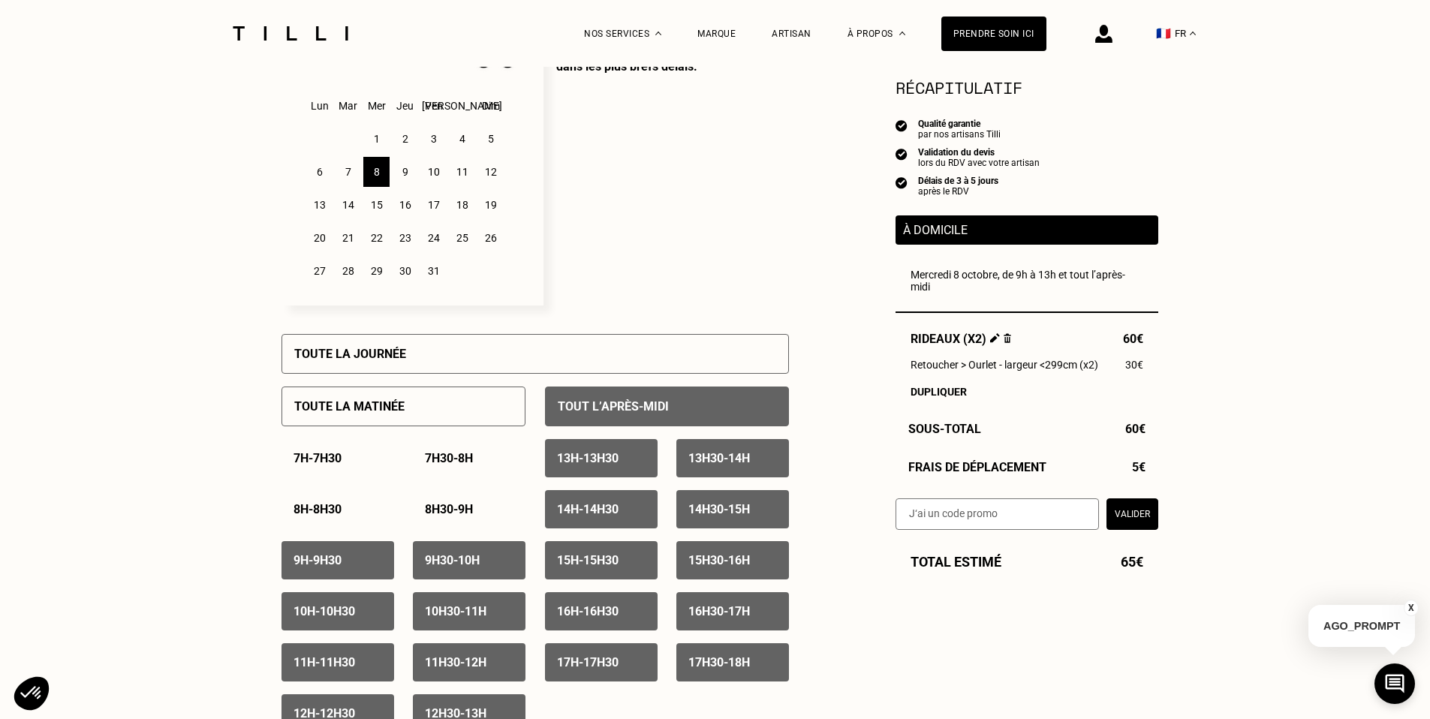
type input "[GEOGRAPHIC_DATA]"
click at [434, 173] on div "10" at bounding box center [433, 172] width 26 height 30
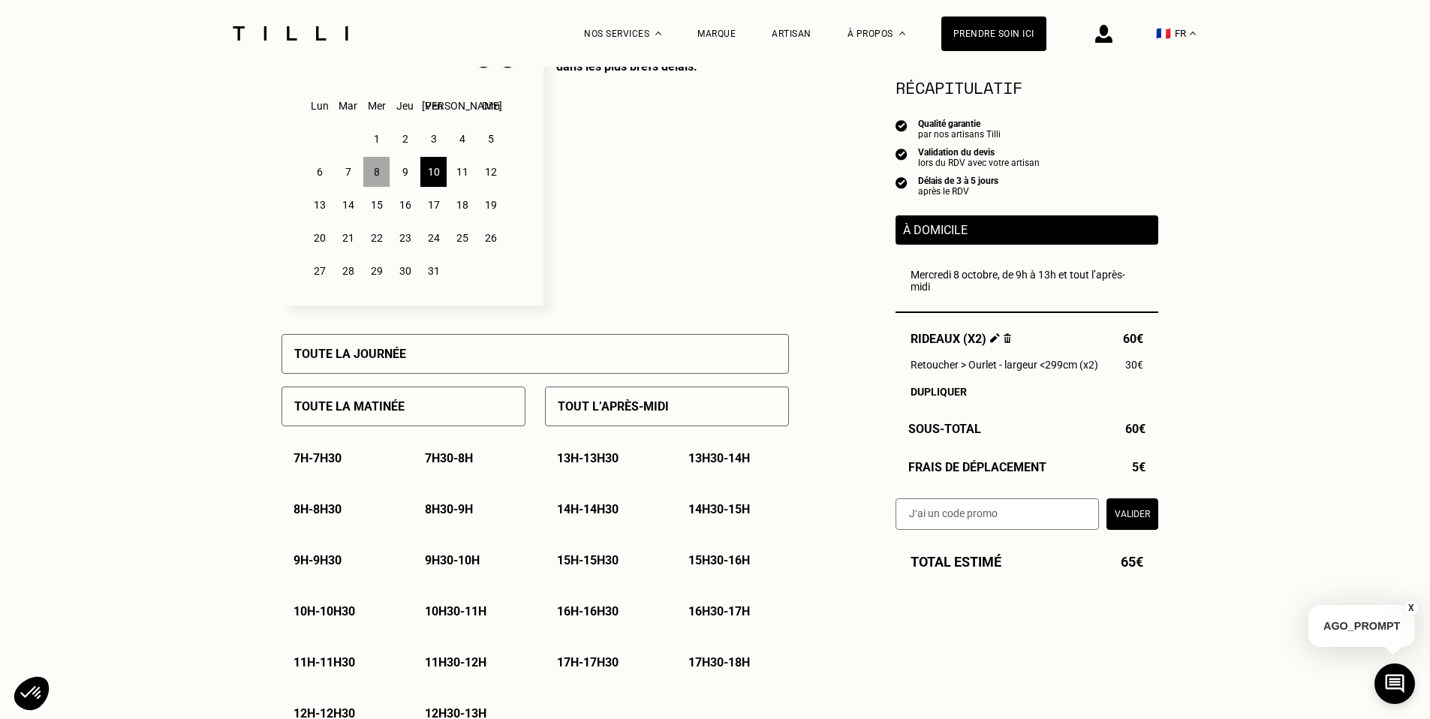
click at [427, 402] on div "Toute la matinée" at bounding box center [403, 407] width 244 height 40
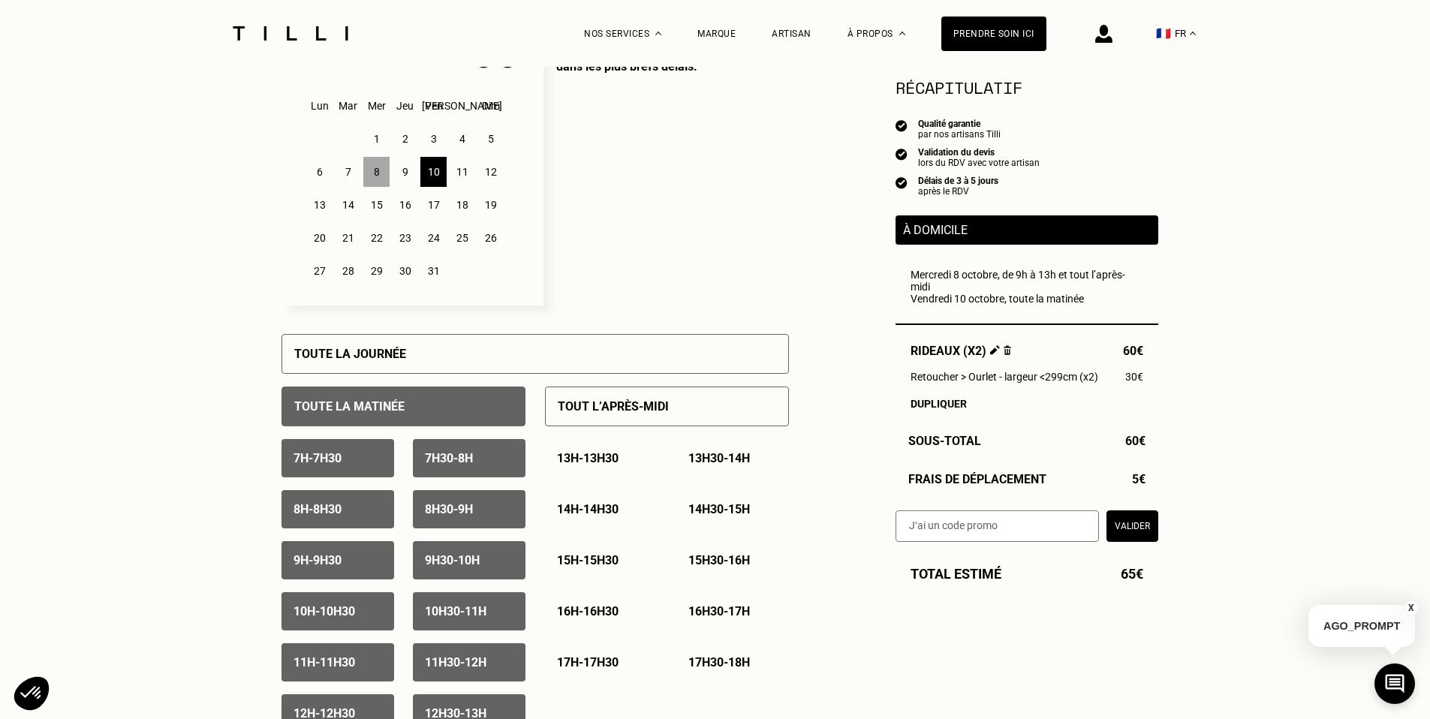
click at [628, 411] on p "Tout l’après-midi" at bounding box center [613, 406] width 111 height 14
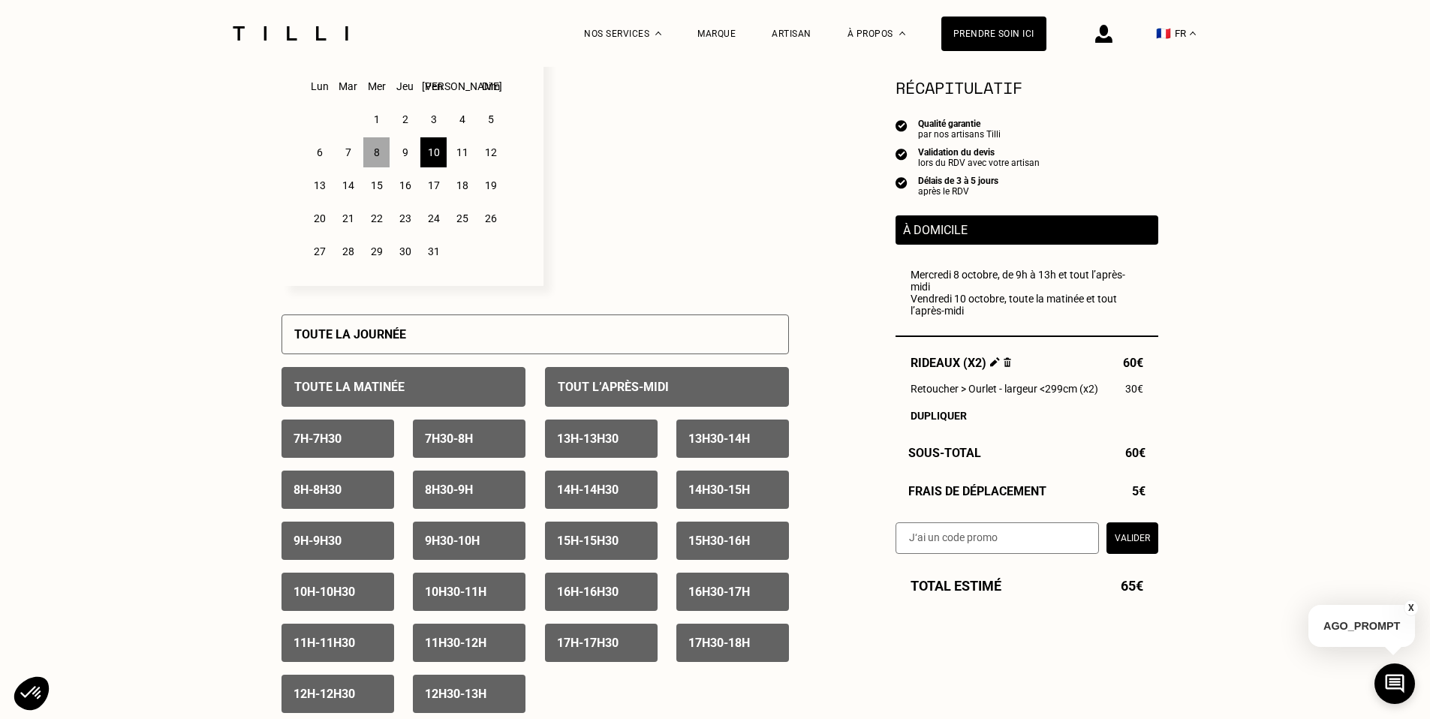
scroll to position [451, 0]
click at [366, 431] on div "7h - 7h30" at bounding box center [337, 438] width 113 height 38
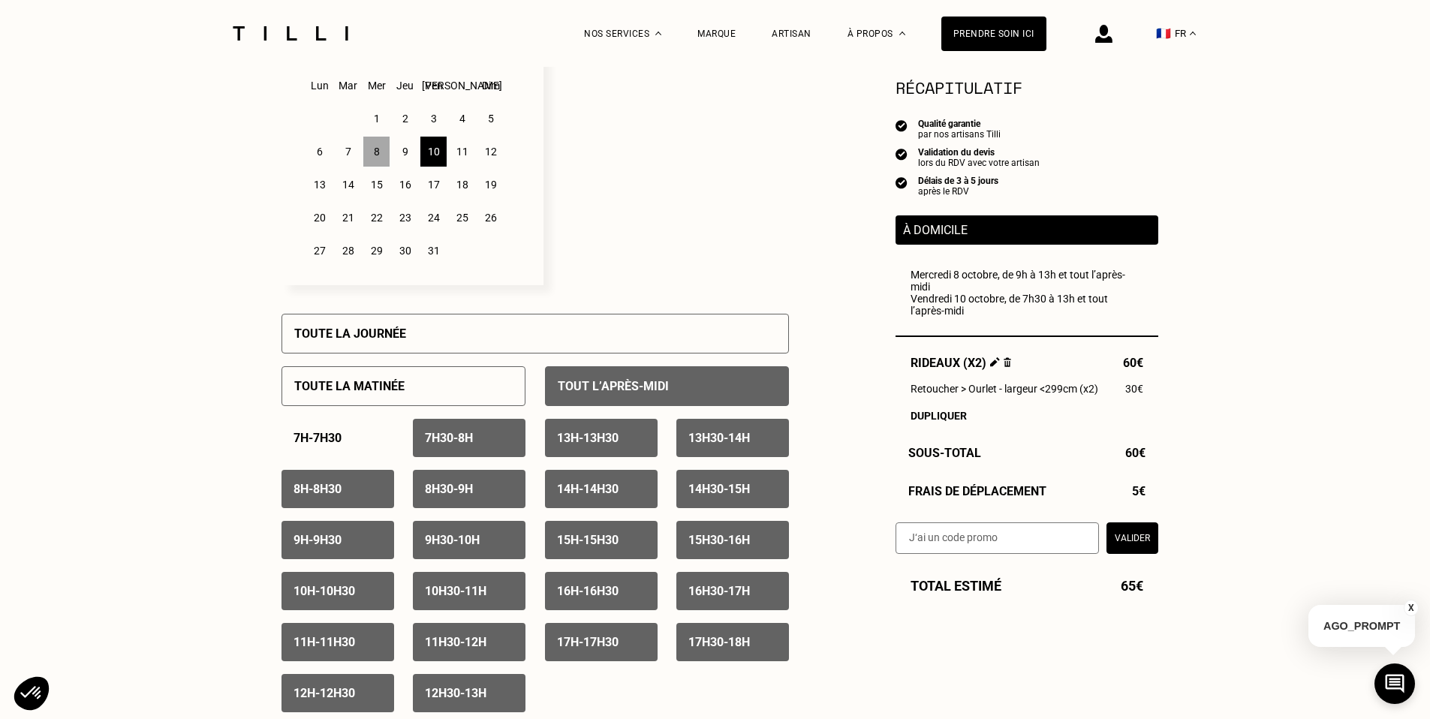
drag, startPoint x: 349, startPoint y: 480, endPoint x: 375, endPoint y: 485, distance: 25.9
click at [349, 480] on div "8h - 8h30" at bounding box center [337, 489] width 113 height 38
click at [452, 486] on p "8h30 - 9h" at bounding box center [449, 489] width 48 height 14
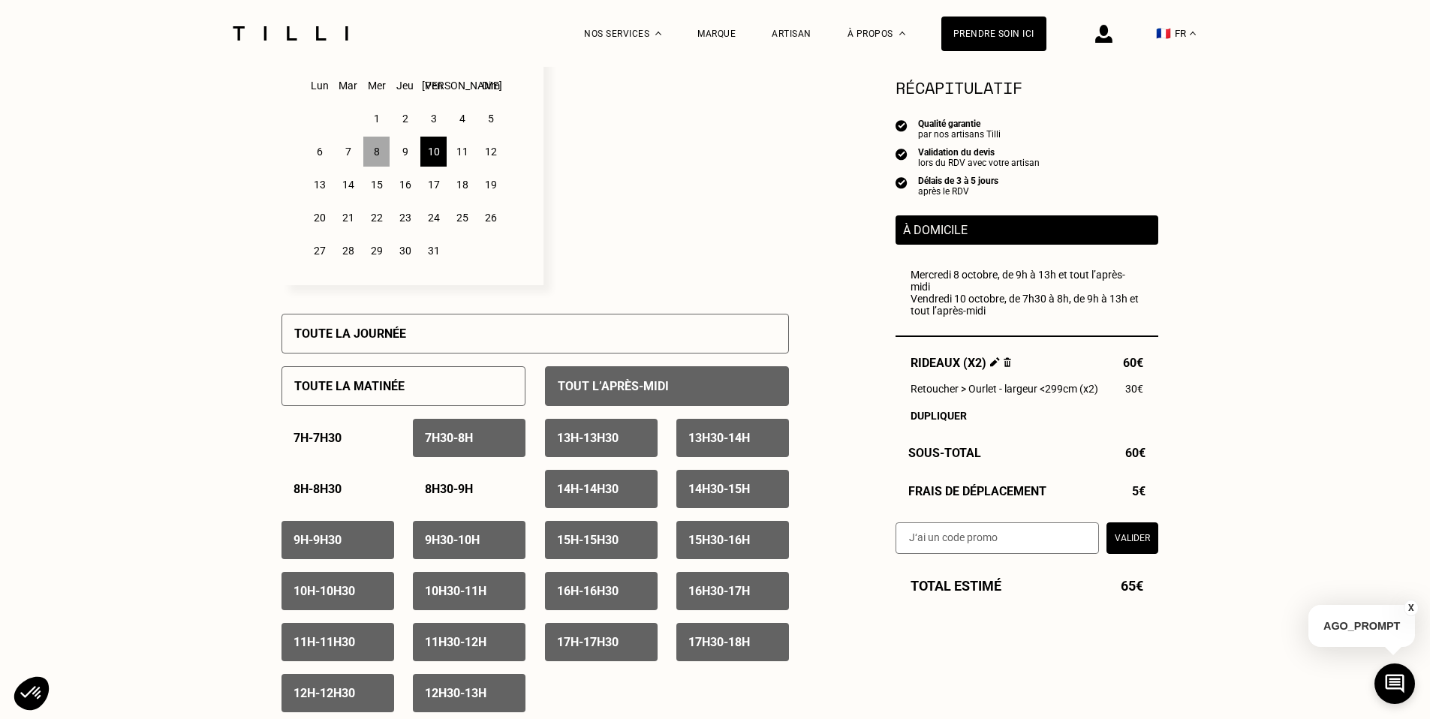
click at [461, 431] on p "7h30 - 8h" at bounding box center [449, 438] width 48 height 14
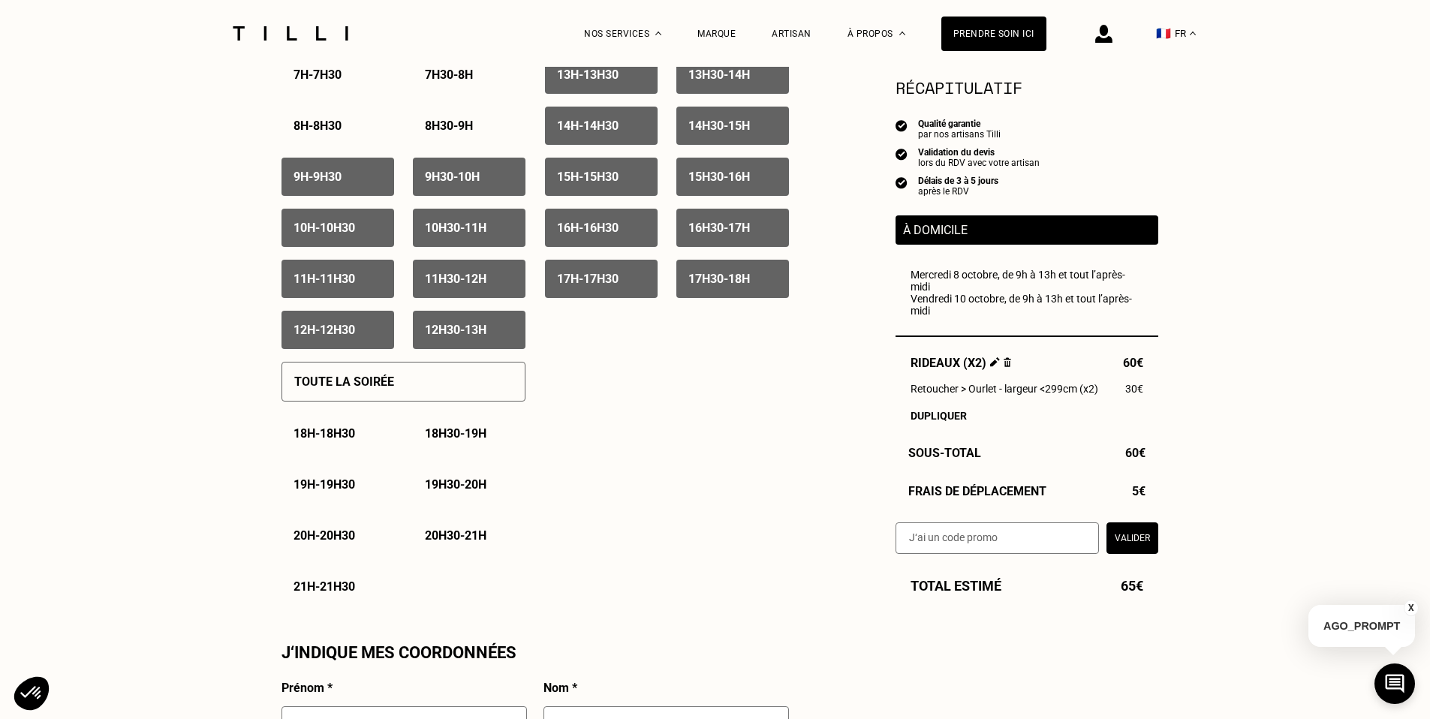
scroll to position [233, 0]
